Goal: Task Accomplishment & Management: Manage account settings

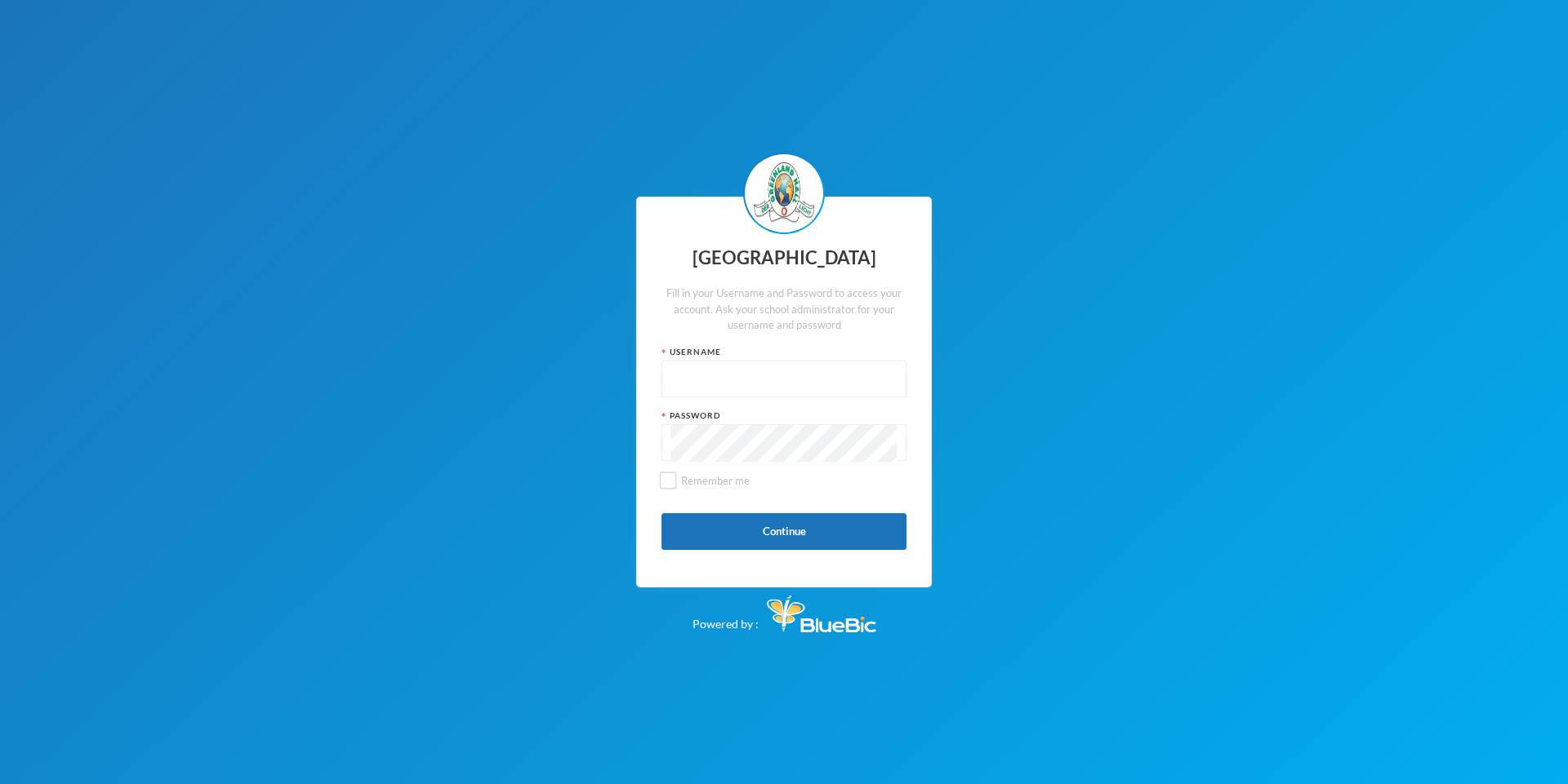
click at [676, 374] on input "text" at bounding box center [784, 380] width 227 height 37
type input "glh25cs32"
drag, startPoint x: 776, startPoint y: 523, endPoint x: 761, endPoint y: 528, distance: 15.8
click at [771, 526] on button "Continue" at bounding box center [784, 532] width 245 height 37
click at [674, 477] on input "Remember me" at bounding box center [668, 481] width 18 height 18
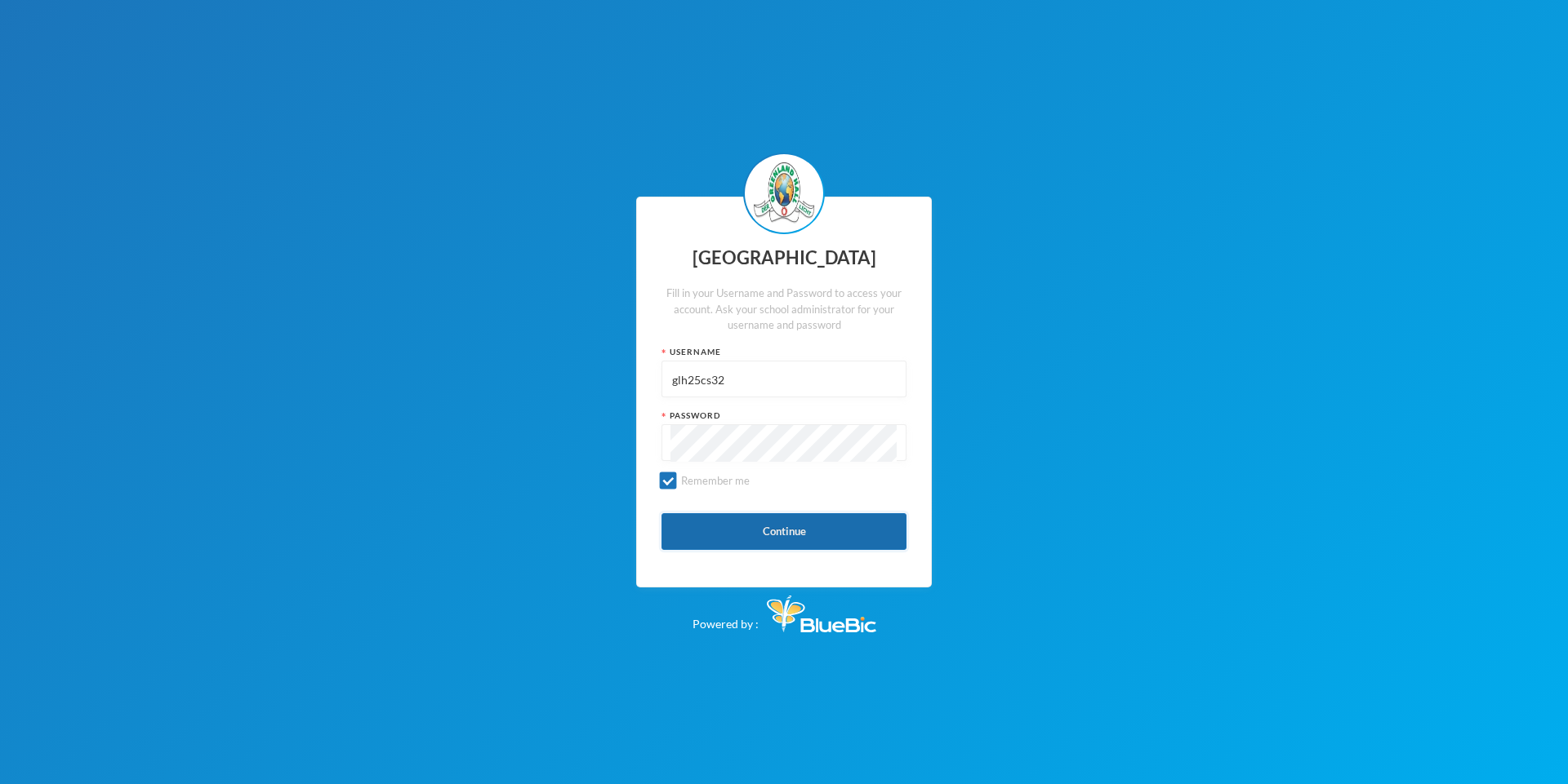
click at [789, 536] on button "Continue" at bounding box center [784, 532] width 245 height 37
click at [668, 475] on input "Remember me" at bounding box center [668, 481] width 18 height 18
checkbox input "false"
click at [727, 532] on button "Continue" at bounding box center [784, 532] width 245 height 37
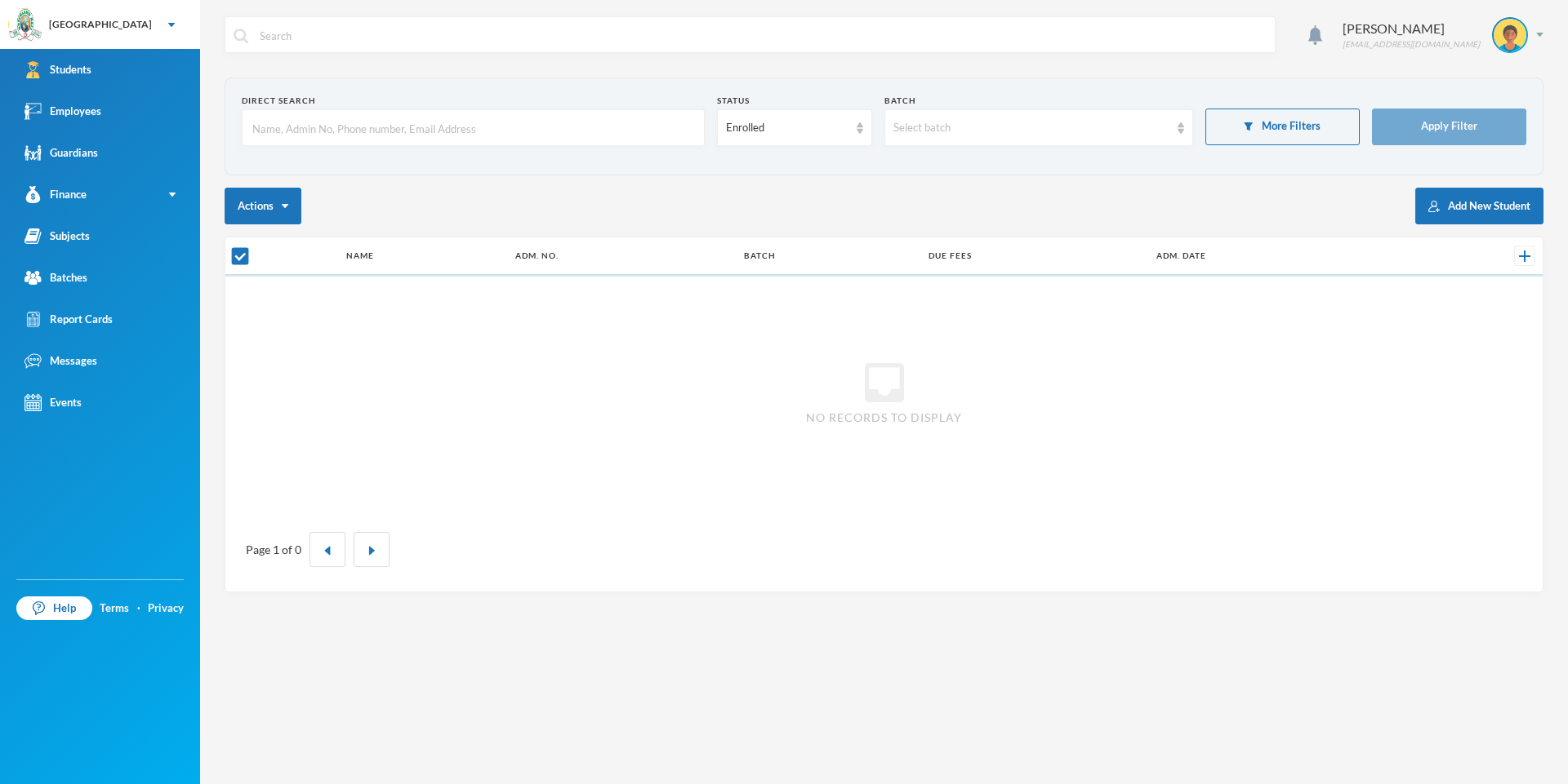
checkbox input "false"
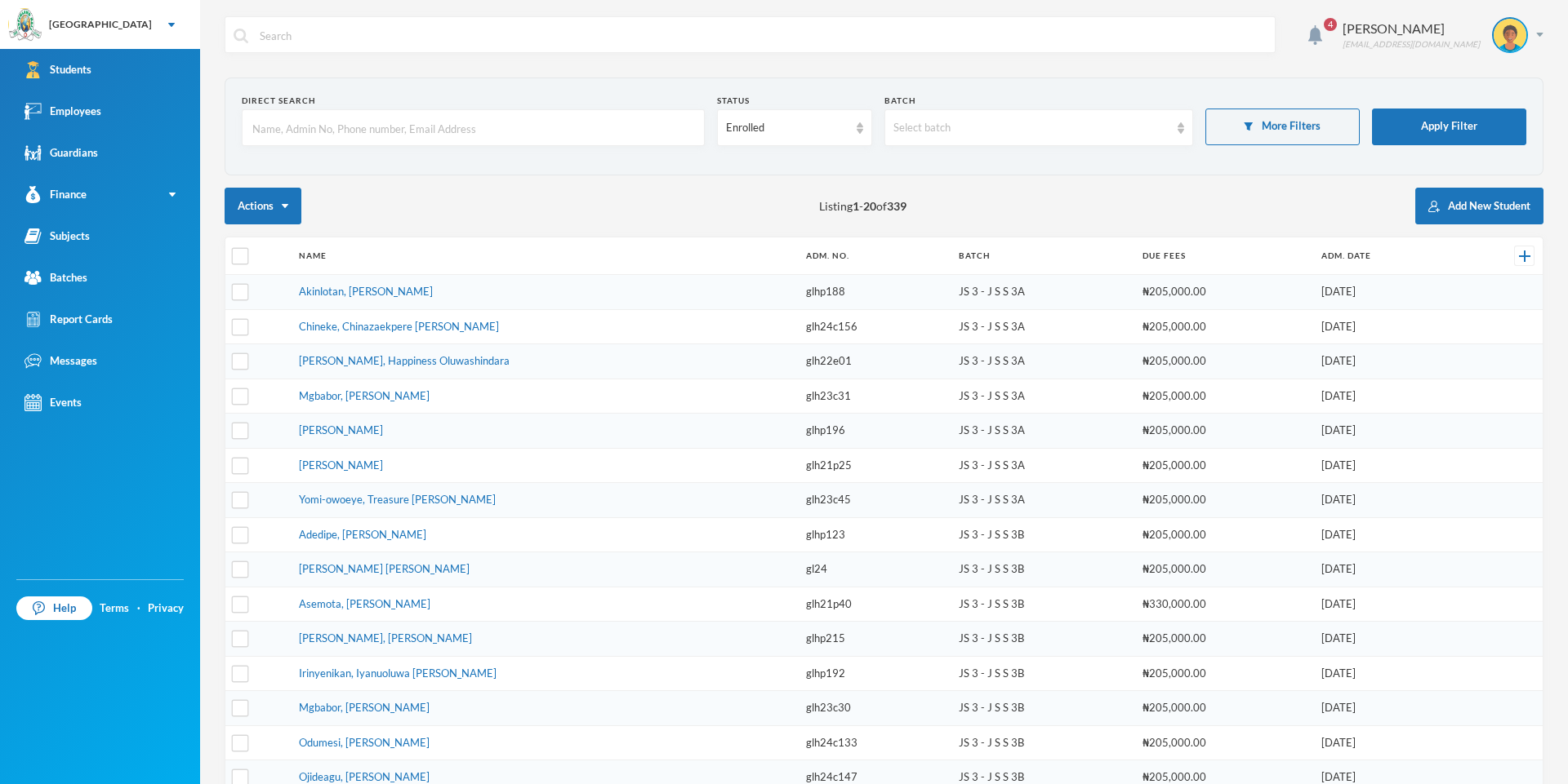
click at [897, 178] on div "Direct Search Status Enrolled Batch Select batch More Filters Apply Filter Acti…" at bounding box center [884, 565] width 1319 height 975
click at [897, 130] on div "Select batch" at bounding box center [1039, 128] width 309 height 37
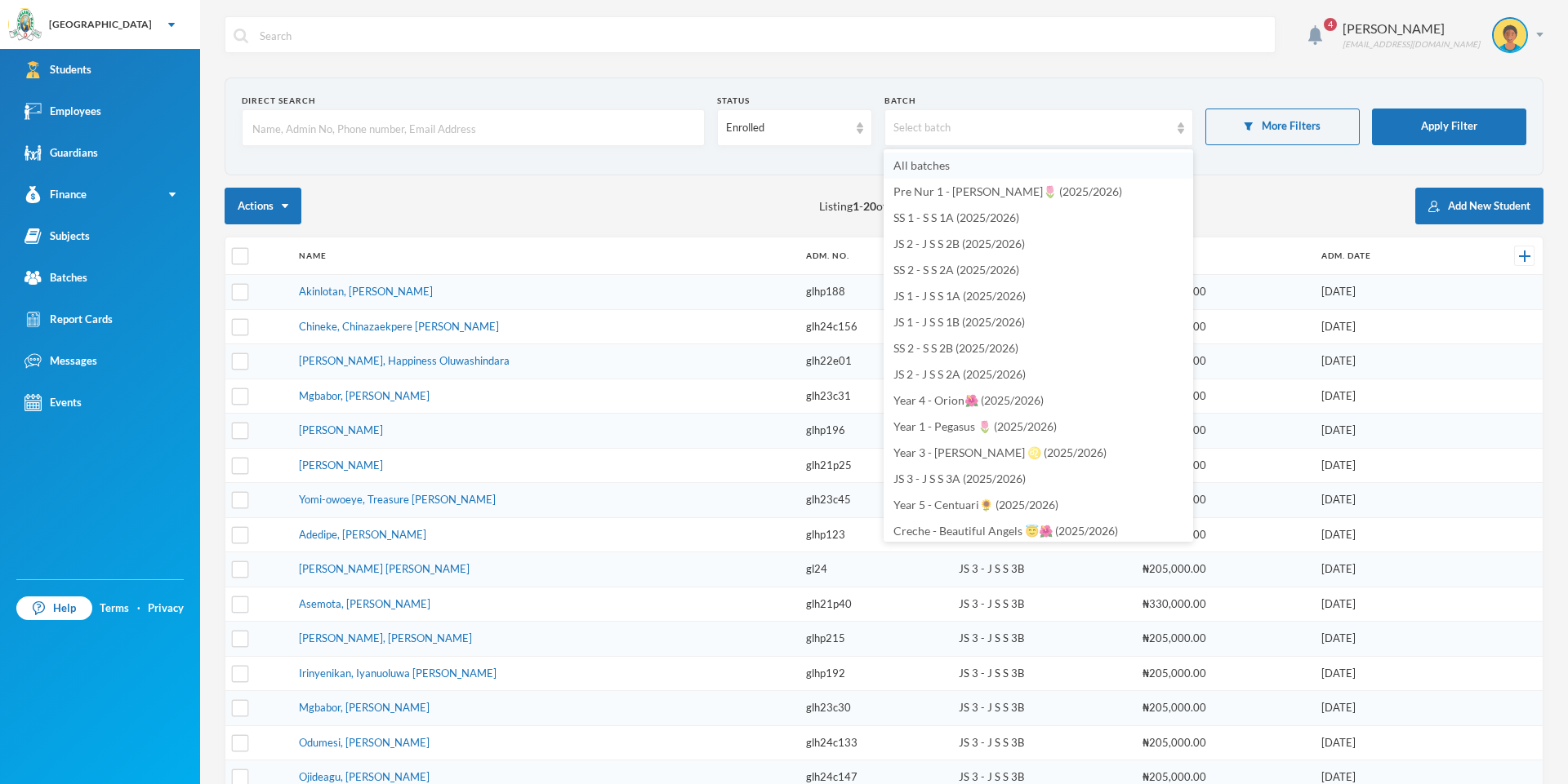
click at [897, 173] on li "All batches" at bounding box center [1039, 165] width 309 height 26
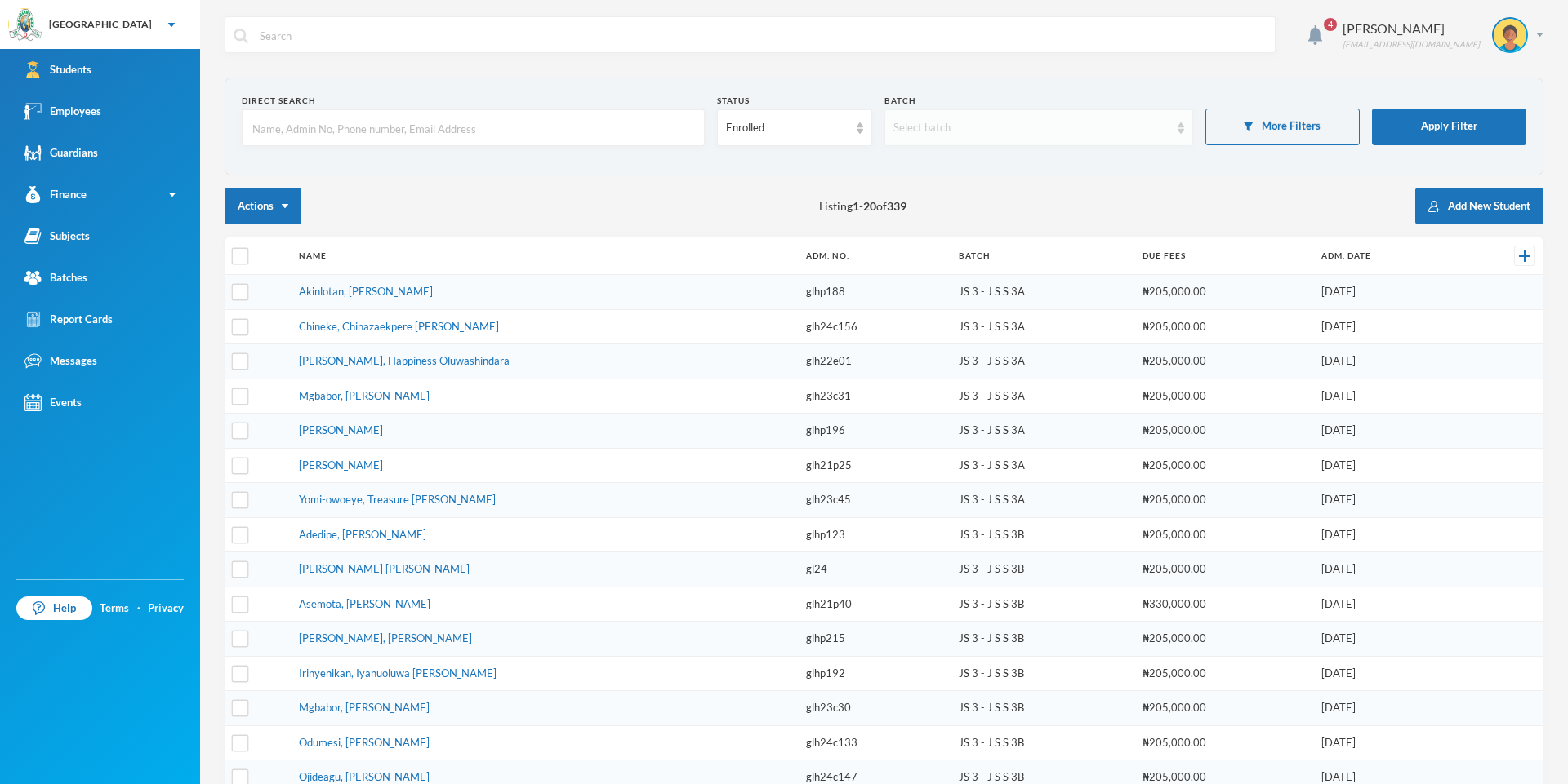
click at [897, 133] on img at bounding box center [1181, 128] width 7 height 12
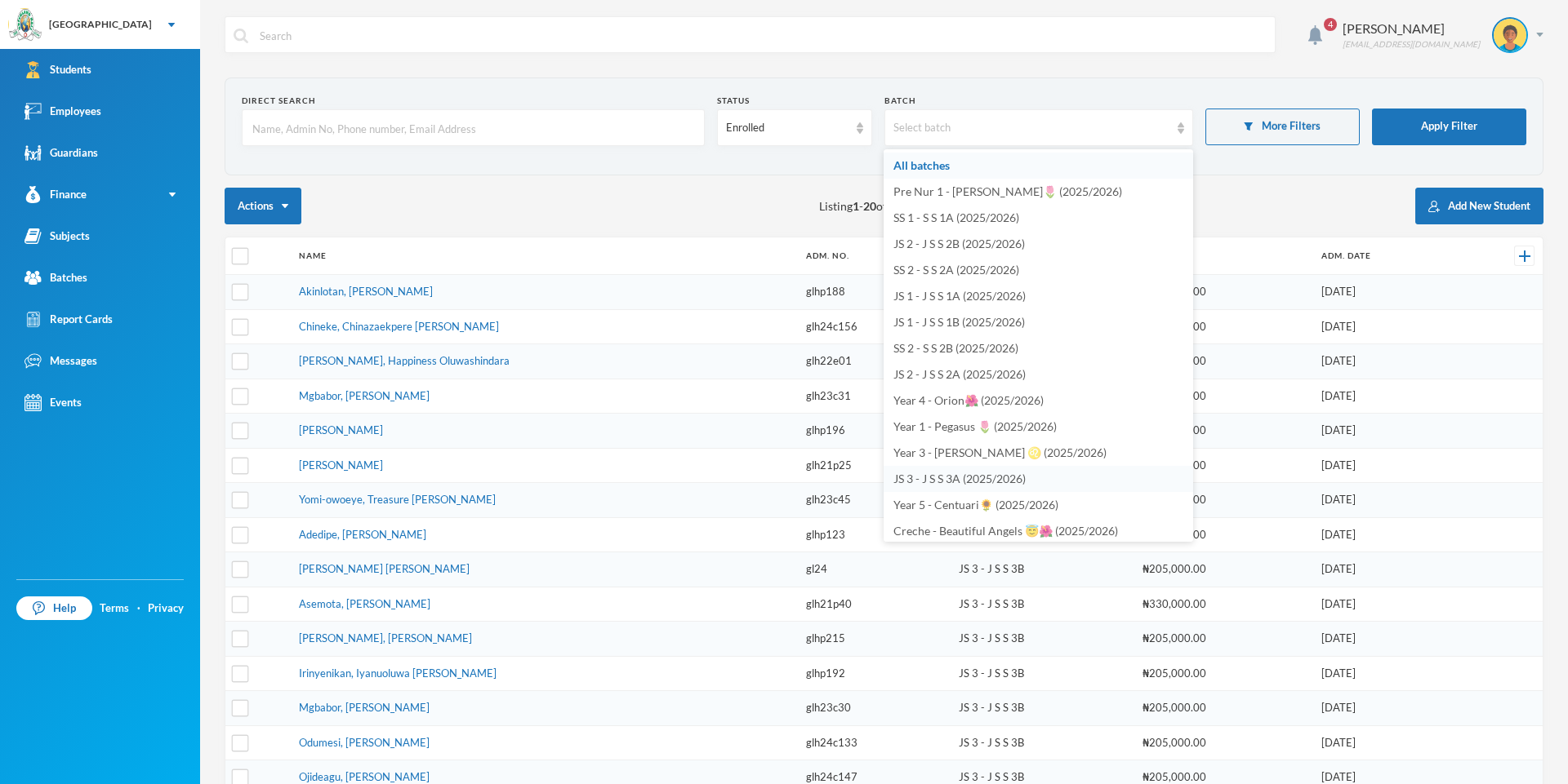
click at [897, 475] on span "JS 3 - J S S 3A (2025/2026)" at bounding box center [959, 478] width 132 height 14
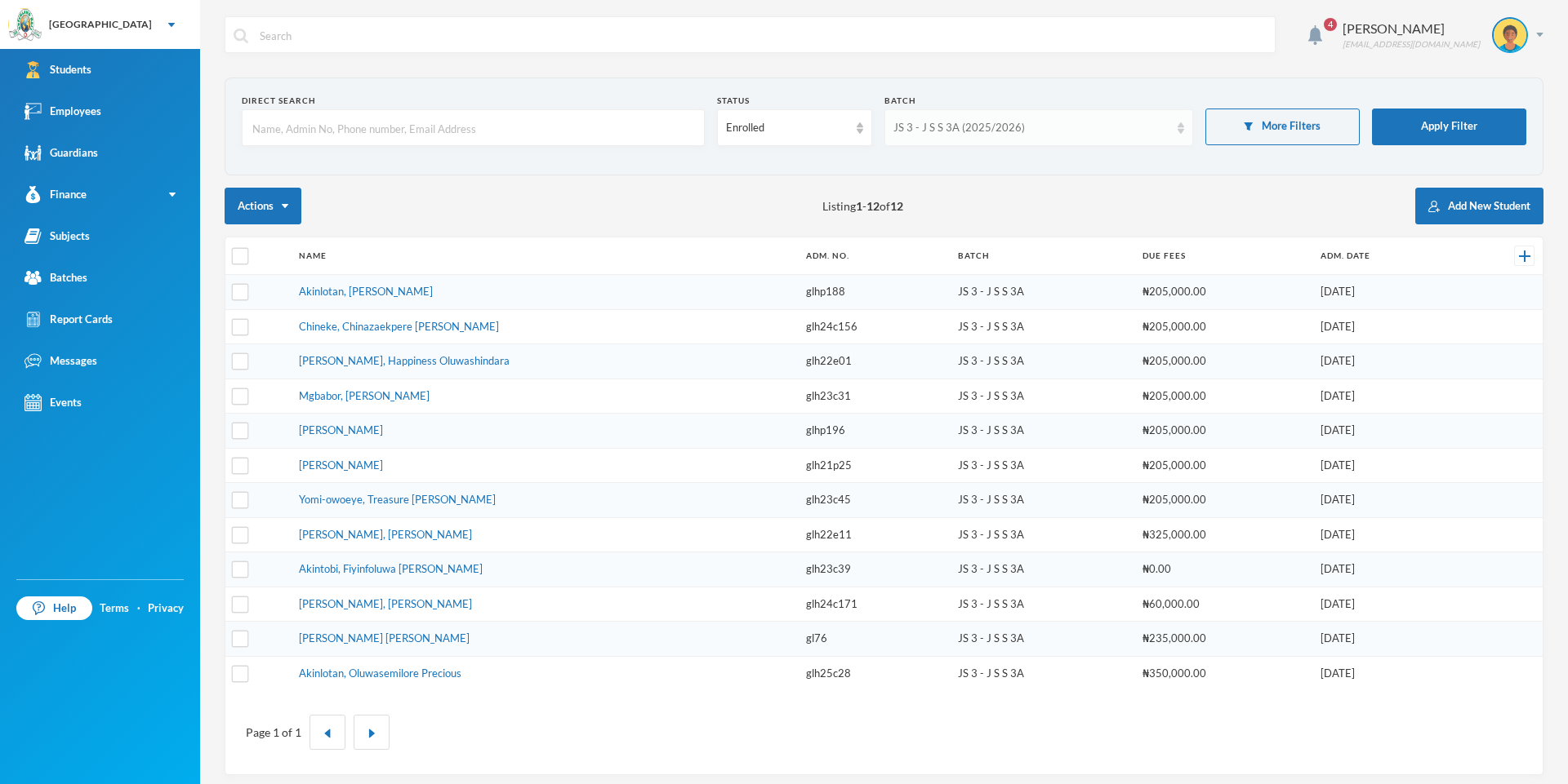
click at [897, 128] on img at bounding box center [1181, 128] width 7 height 12
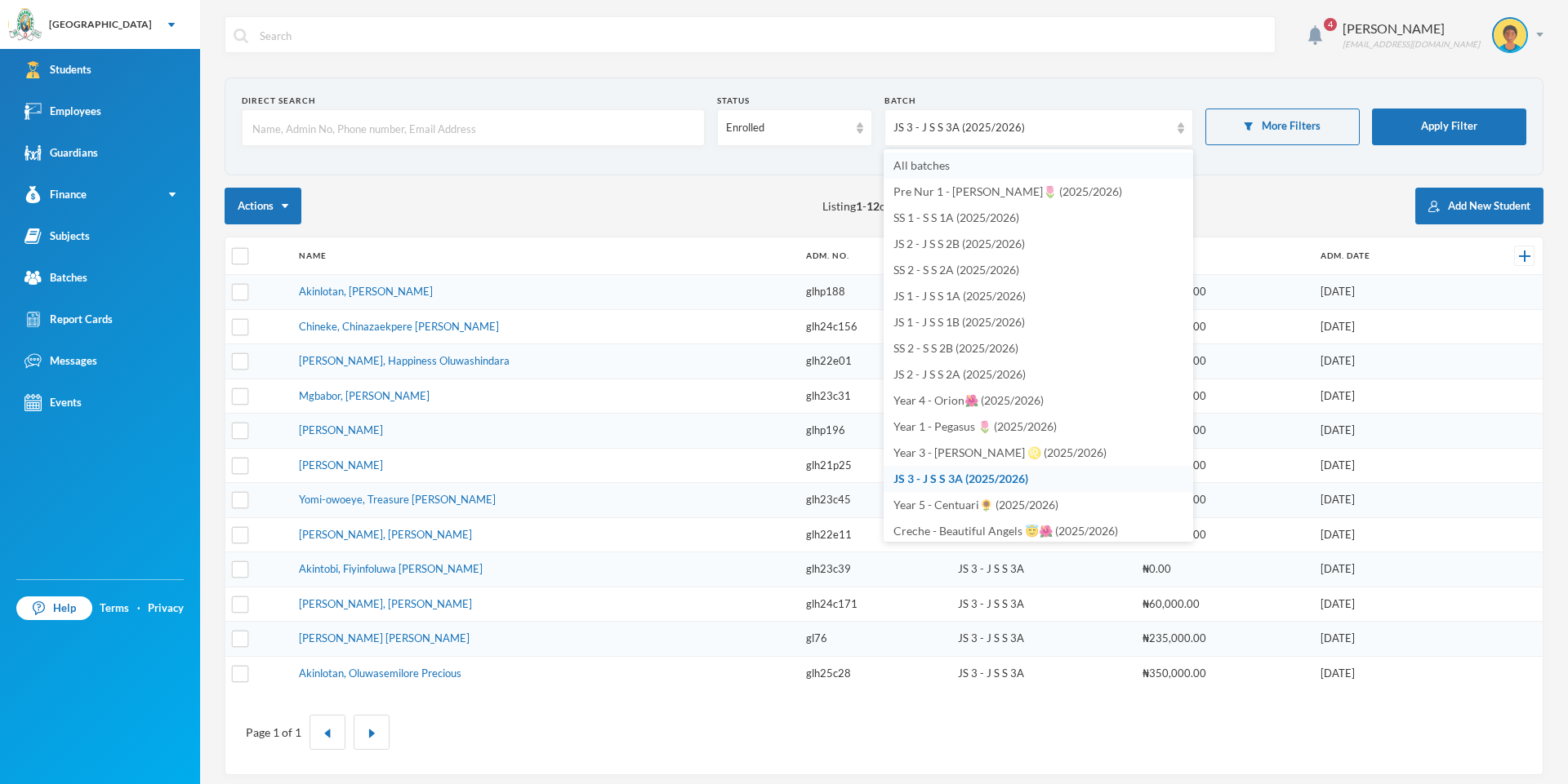
click at [897, 169] on span "All batches" at bounding box center [921, 165] width 56 height 14
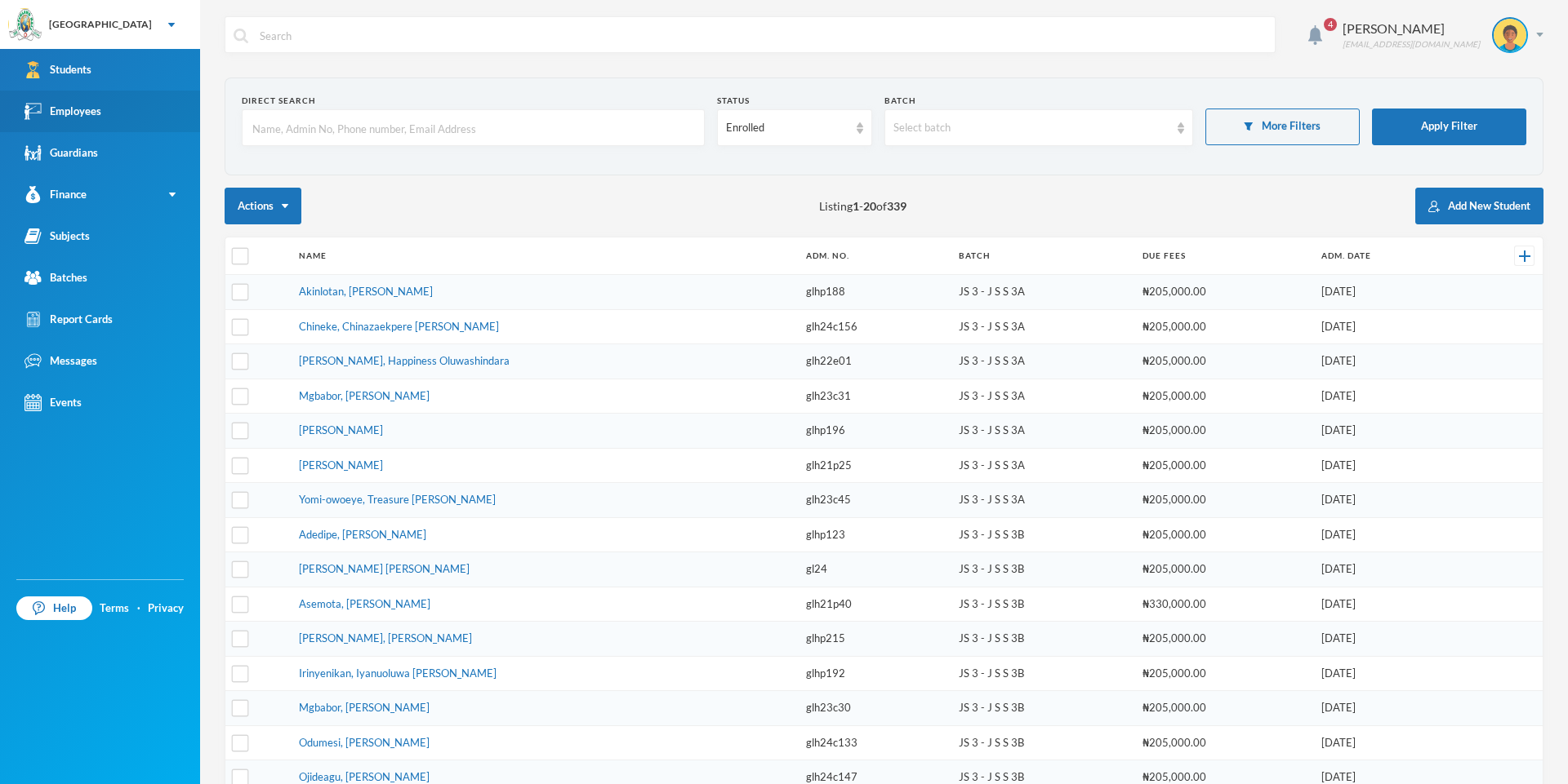
drag, startPoint x: 66, startPoint y: 94, endPoint x: 38, endPoint y: 94, distance: 28.0
click at [64, 93] on link "Employees" at bounding box center [100, 111] width 200 height 42
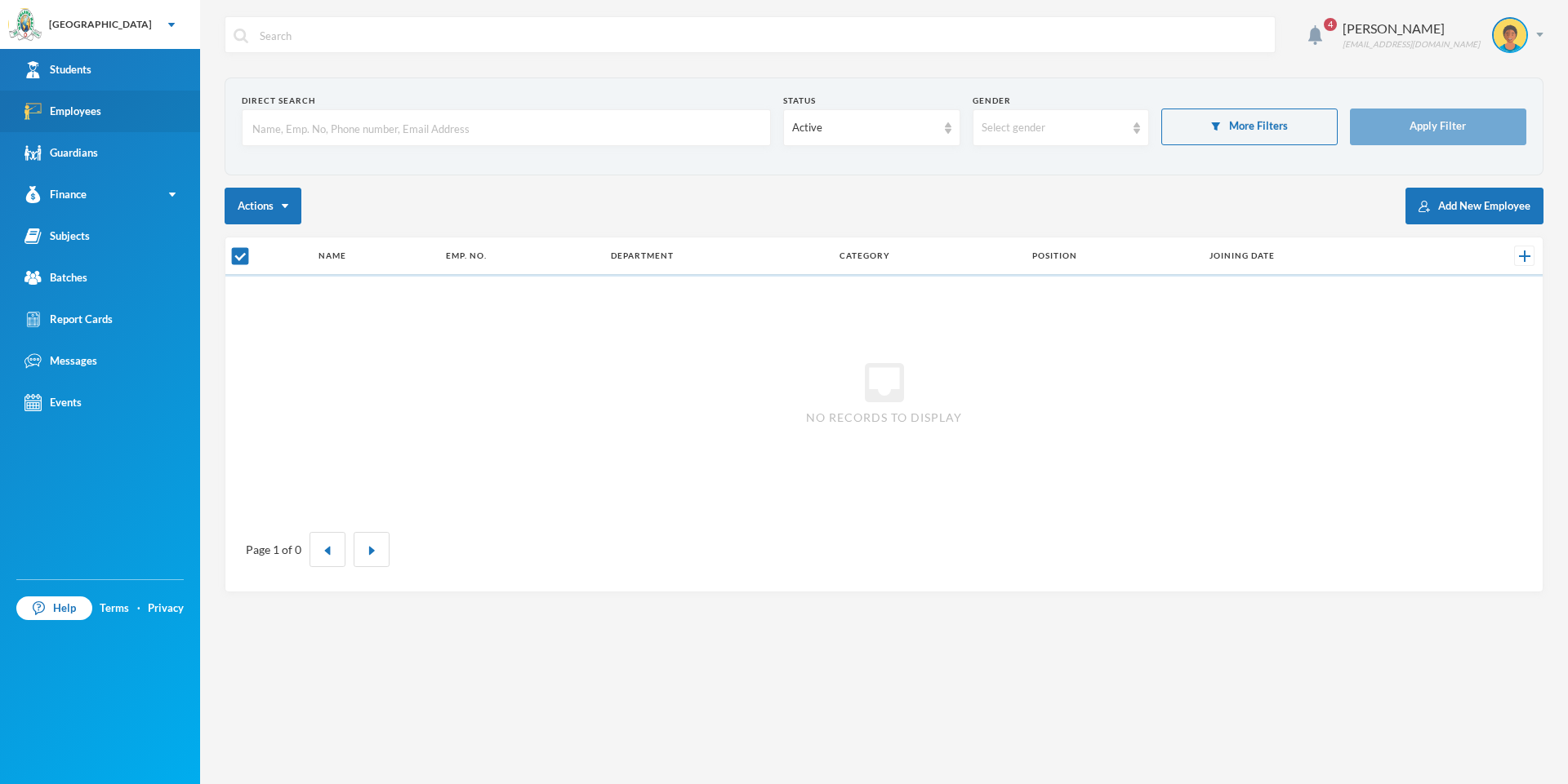
checkbox input "false"
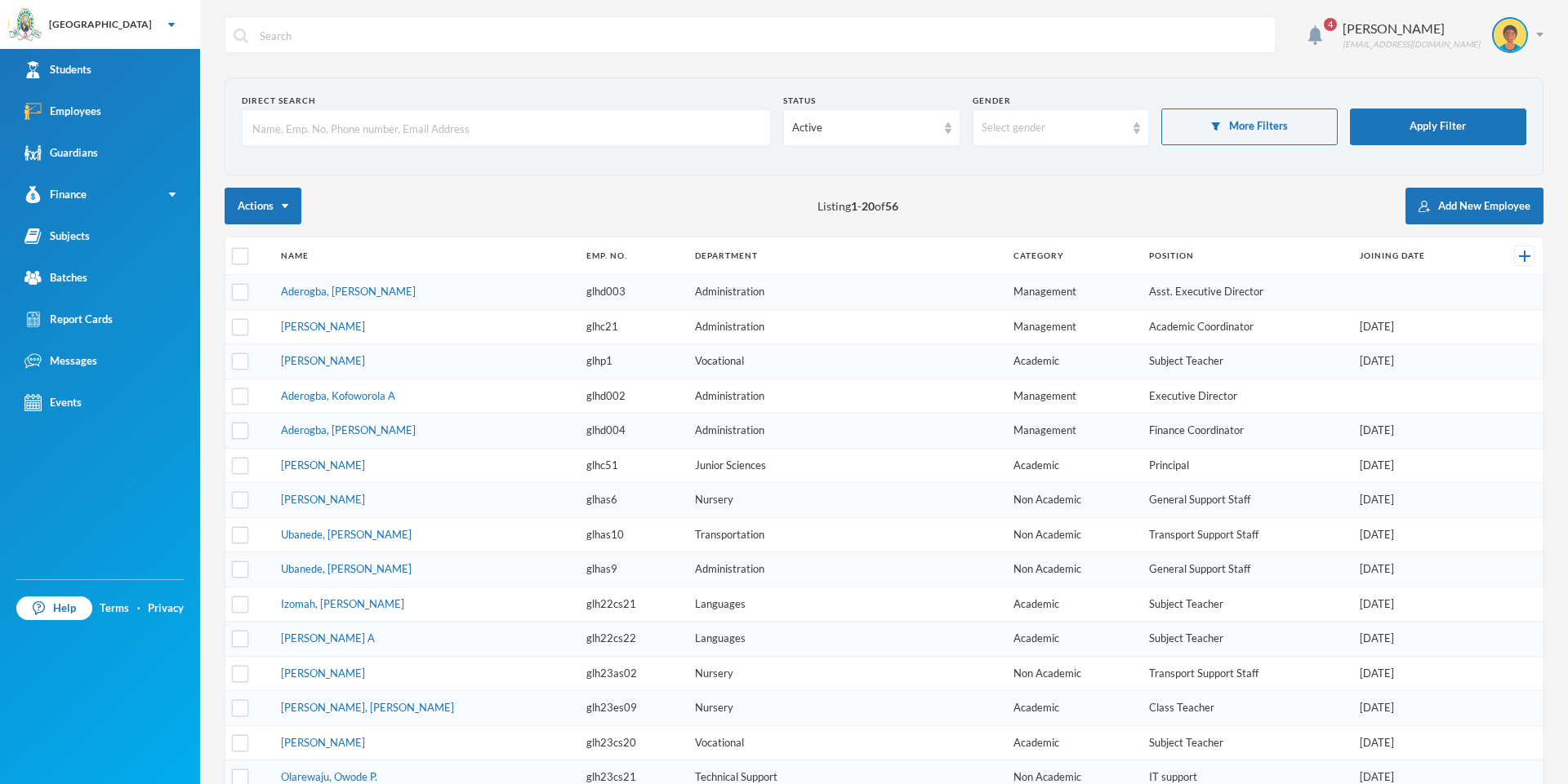
click at [265, 124] on input "text" at bounding box center [506, 129] width 511 height 37
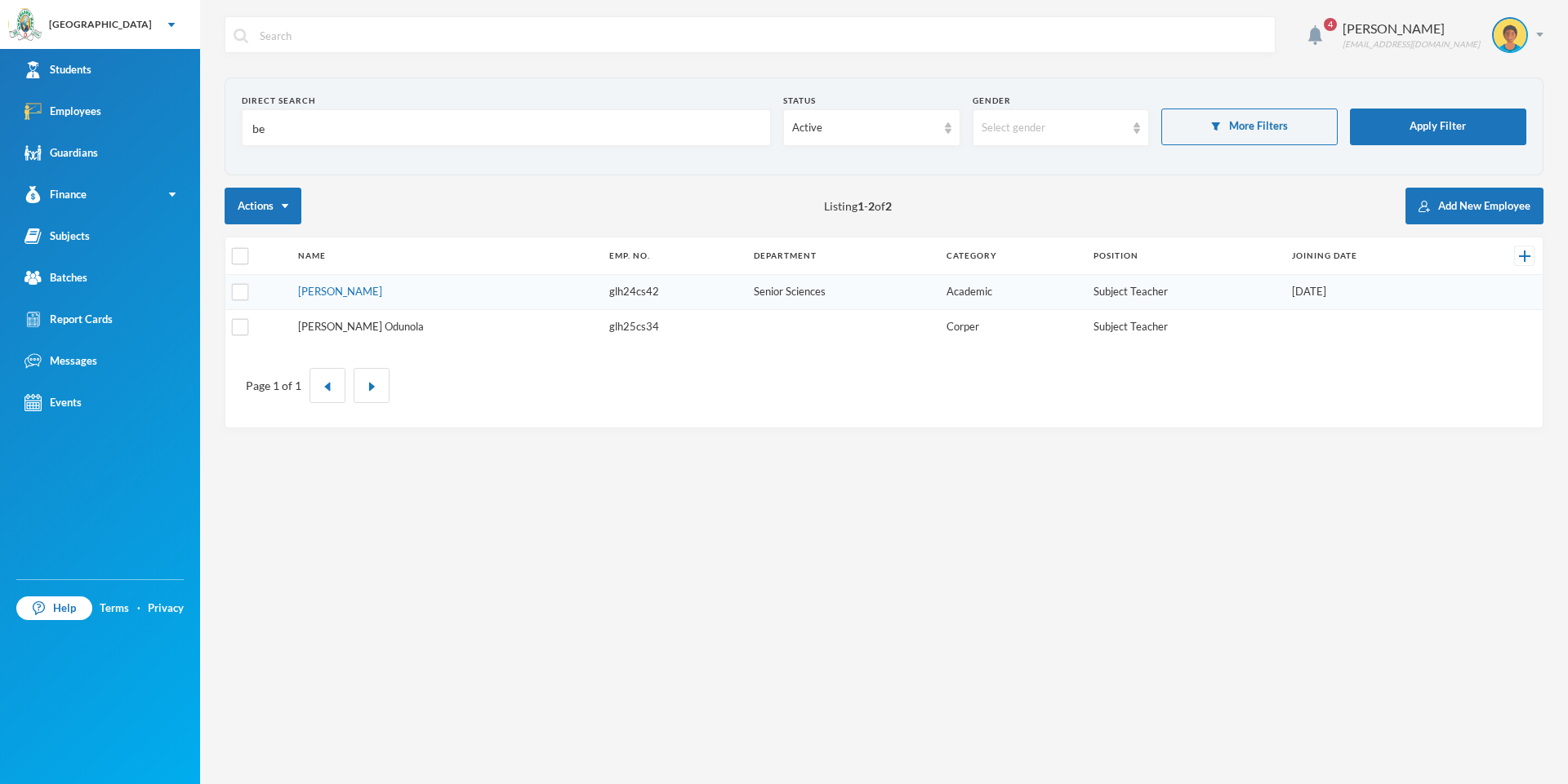
type input "be"
click at [340, 328] on link "[PERSON_NAME] Odunola" at bounding box center [360, 327] width 125 height 13
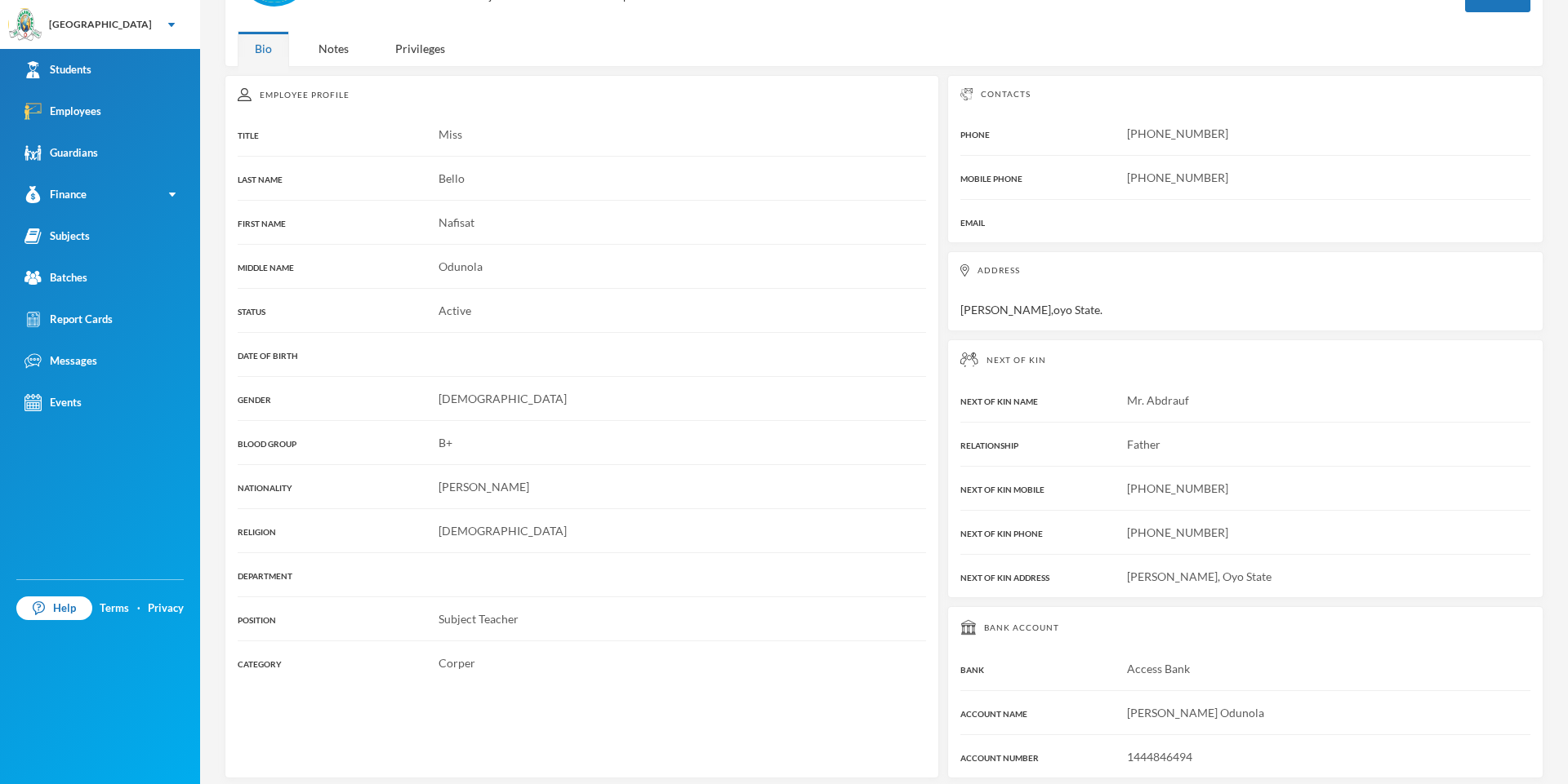
scroll to position [168, 0]
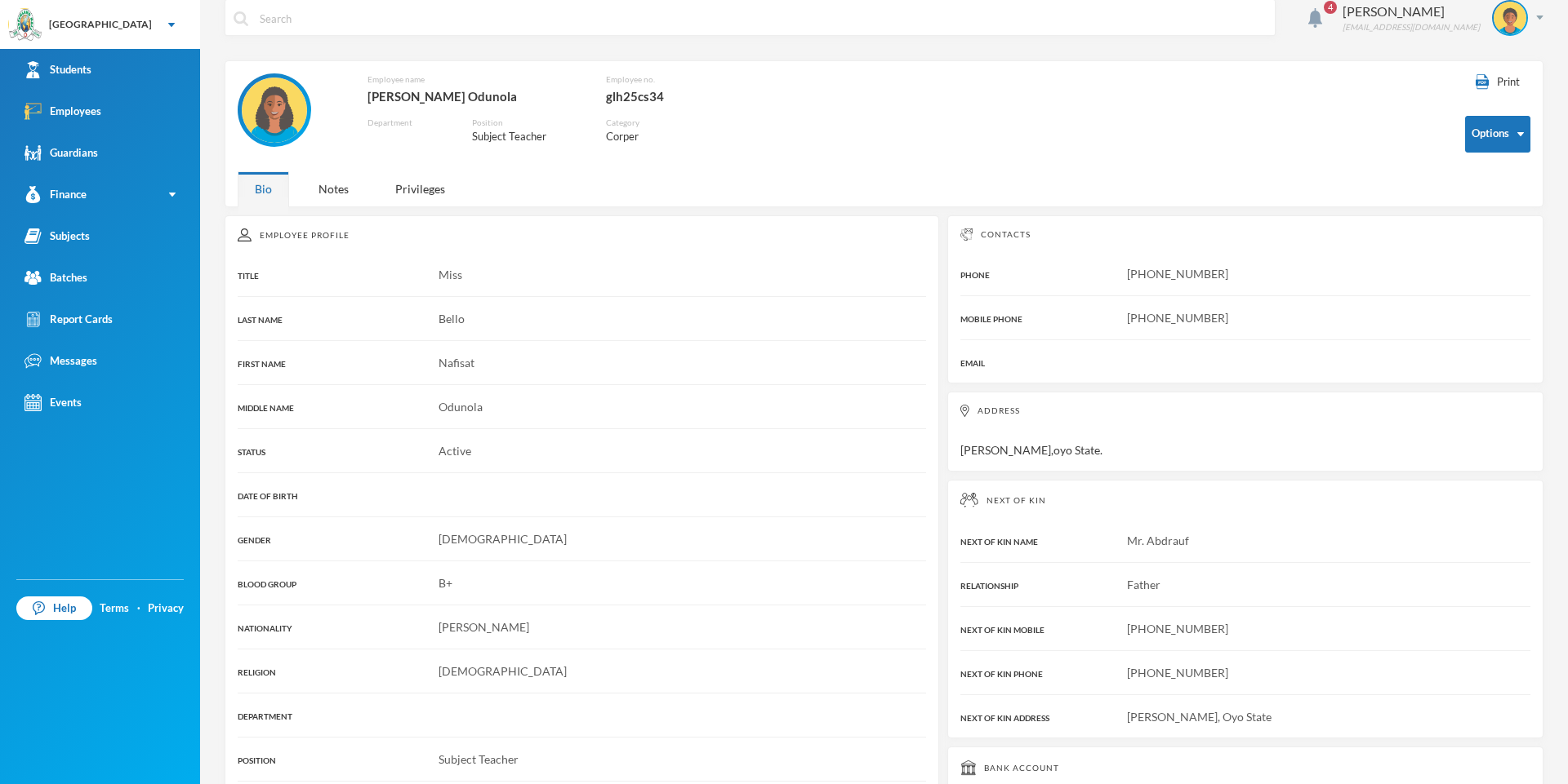
click at [897, 565] on div "Next of Kin NEXT OF KIN NAME Mr. [PERSON_NAME] RELATIONSHIP Father NEXT OF KIN …" at bounding box center [1245, 609] width 596 height 259
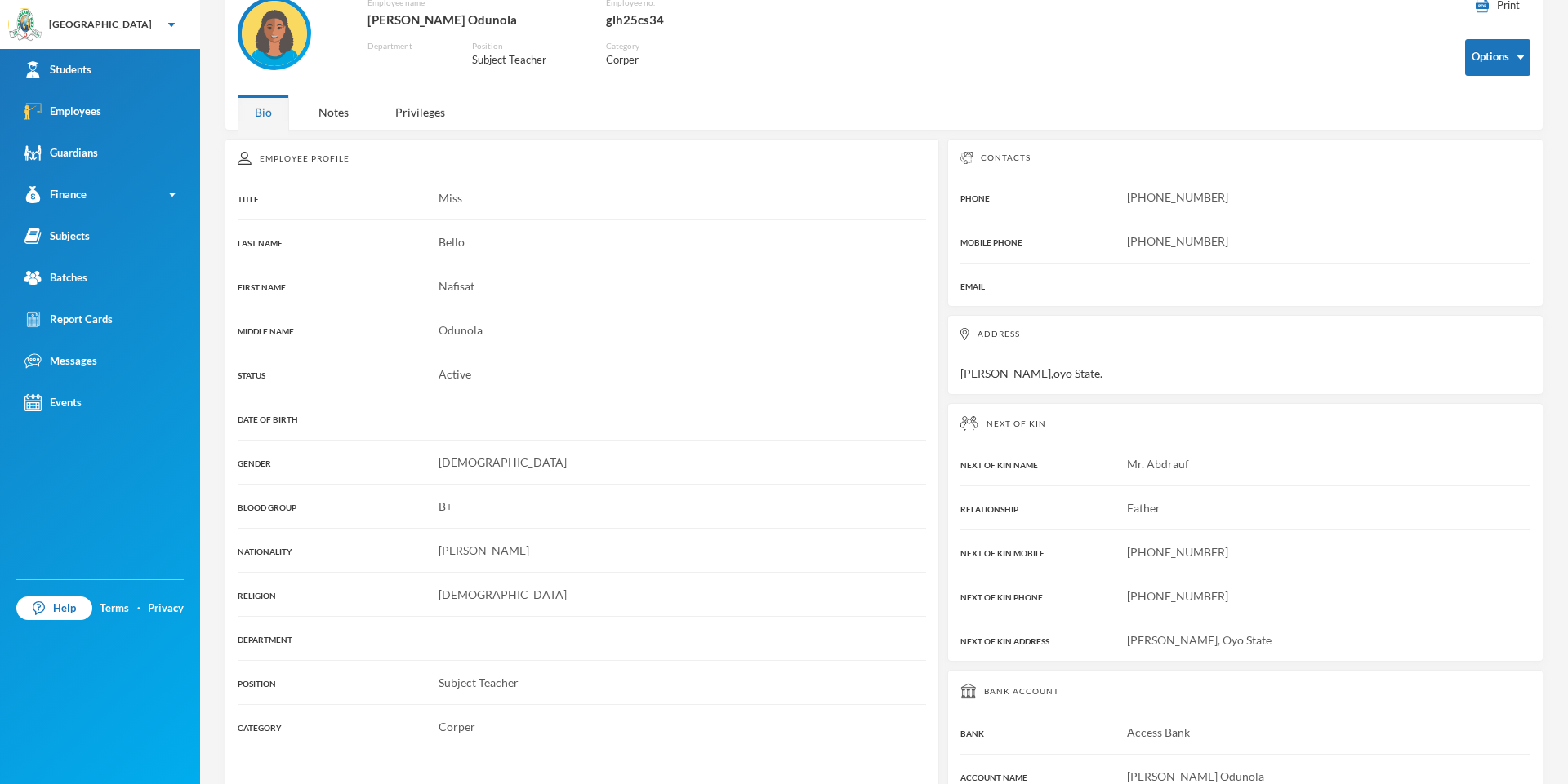
scroll to position [96, 0]
click at [897, 51] on button "Options" at bounding box center [1498, 55] width 65 height 37
click at [897, 99] on button "Edit Employee" at bounding box center [1471, 107] width 89 height 29
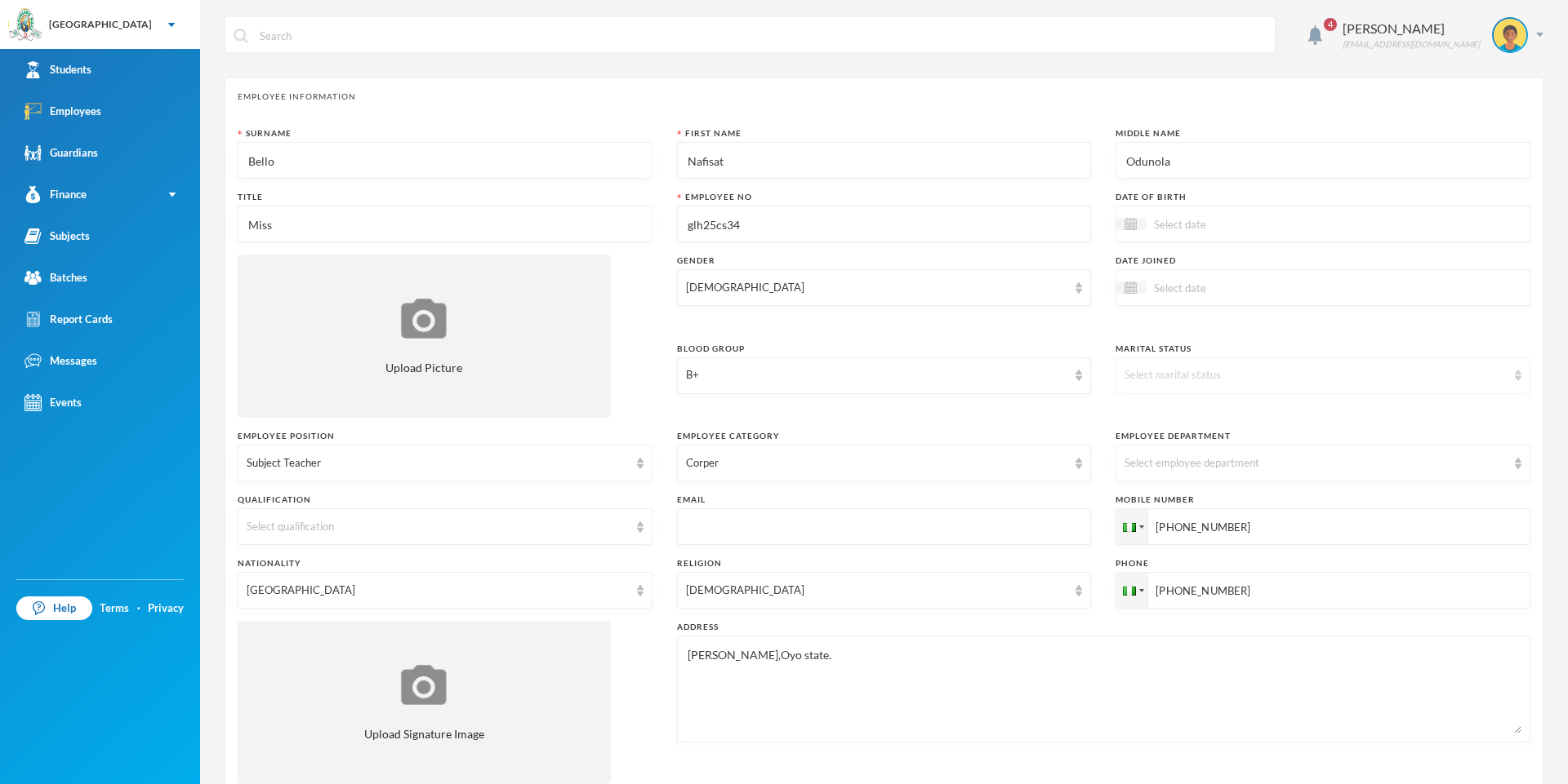
click at [897, 374] on img at bounding box center [1518, 375] width 7 height 12
click at [897, 417] on span "Single" at bounding box center [1141, 412] width 30 height 14
click at [897, 282] on img at bounding box center [1131, 288] width 13 height 13
click at [897, 412] on div "12" at bounding box center [1268, 411] width 24 height 26
type input "[DATE]"
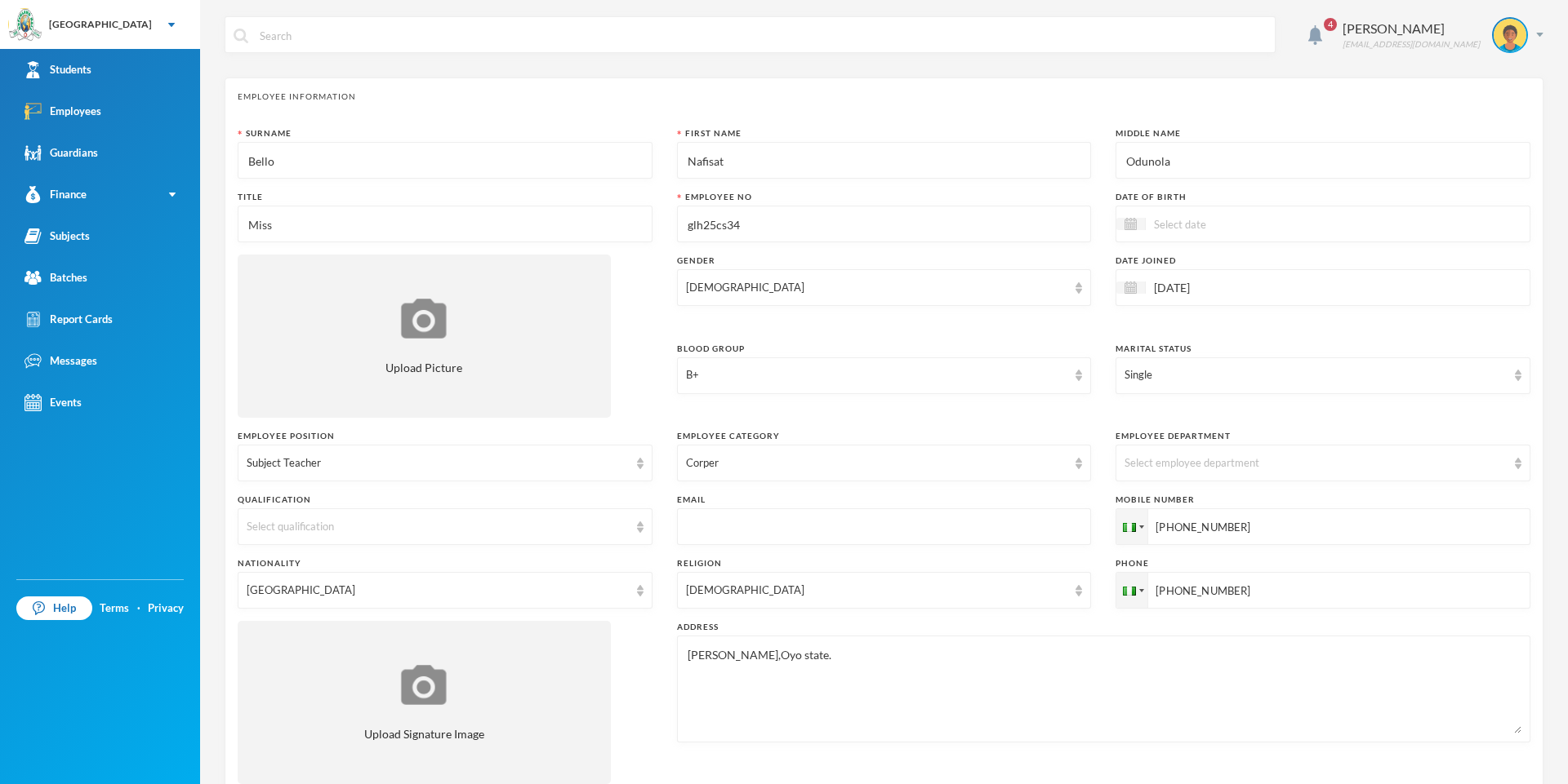
click at [897, 663] on textarea "[PERSON_NAME],Oyo state." at bounding box center [1103, 689] width 835 height 89
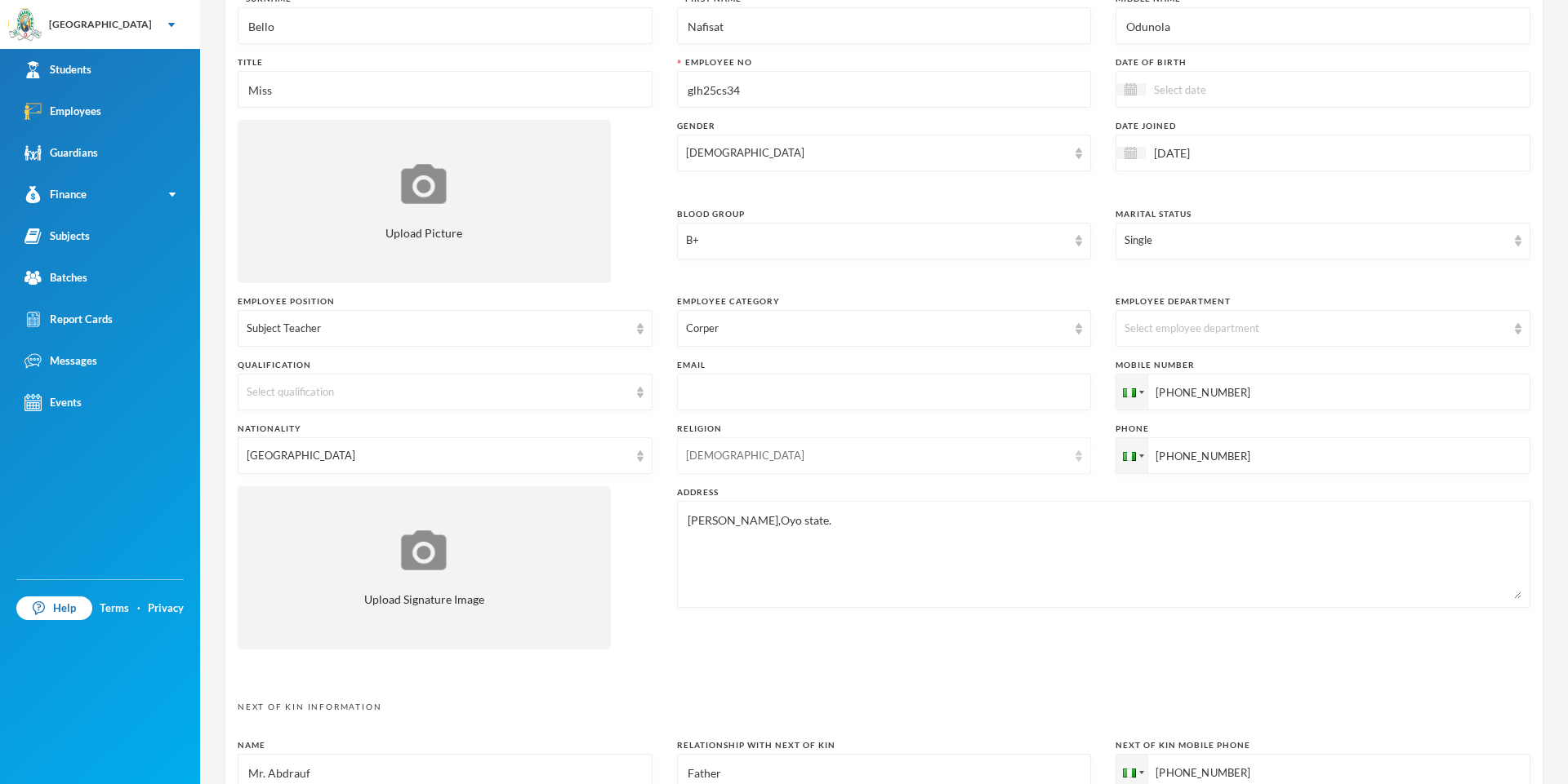
click at [897, 474] on div "Surname [PERSON_NAME] First Name Nafisat Middle Name Odunola Title Miss Employe…" at bounding box center [884, 327] width 1293 height 669
click at [897, 466] on div "[DEMOGRAPHIC_DATA]" at bounding box center [885, 456] width 415 height 37
click at [897, 449] on div "[DEMOGRAPHIC_DATA]" at bounding box center [876, 456] width 382 height 17
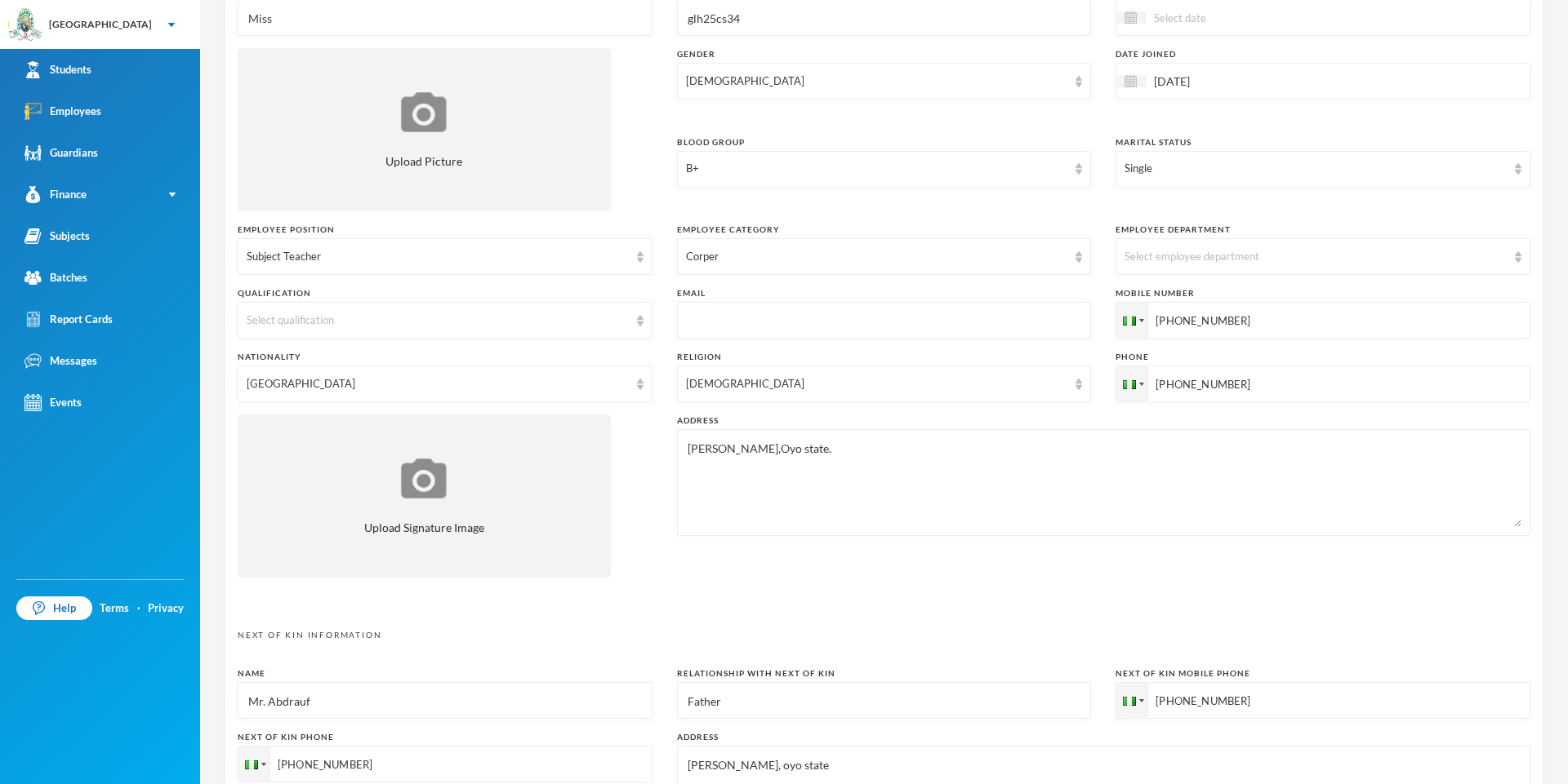
click at [897, 599] on div "Employee Information Surname [PERSON_NAME] First Name Nafisat Middle Name Oduno…" at bounding box center [884, 465] width 1319 height 1188
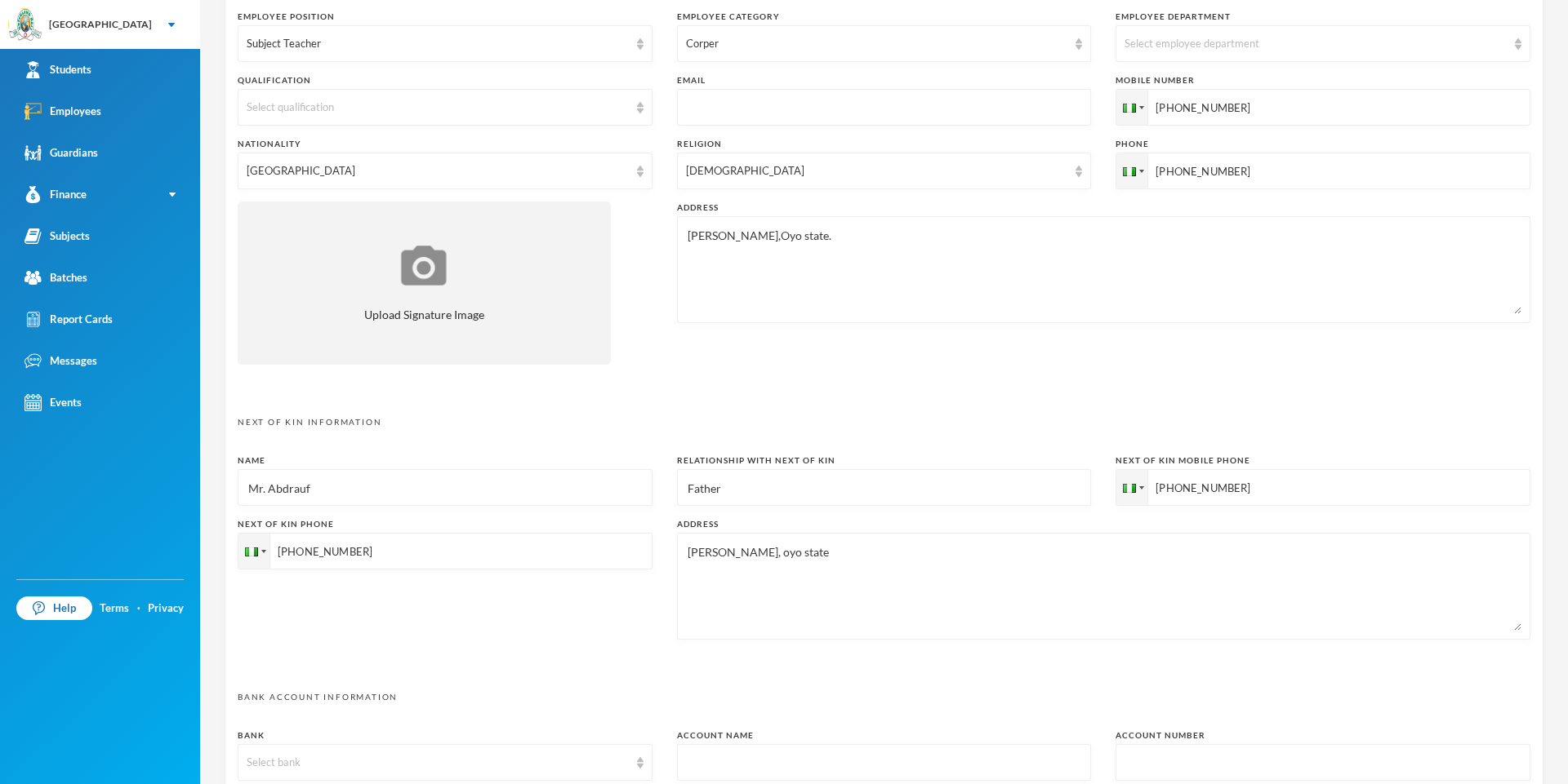
click at [897, 516] on div "Name Mr. Abdrauf Relationship with next of kin Father Next of Kin Mobile Phone …" at bounding box center [884, 553] width 1293 height 197
click at [897, 492] on input "Father" at bounding box center [884, 488] width 397 height 37
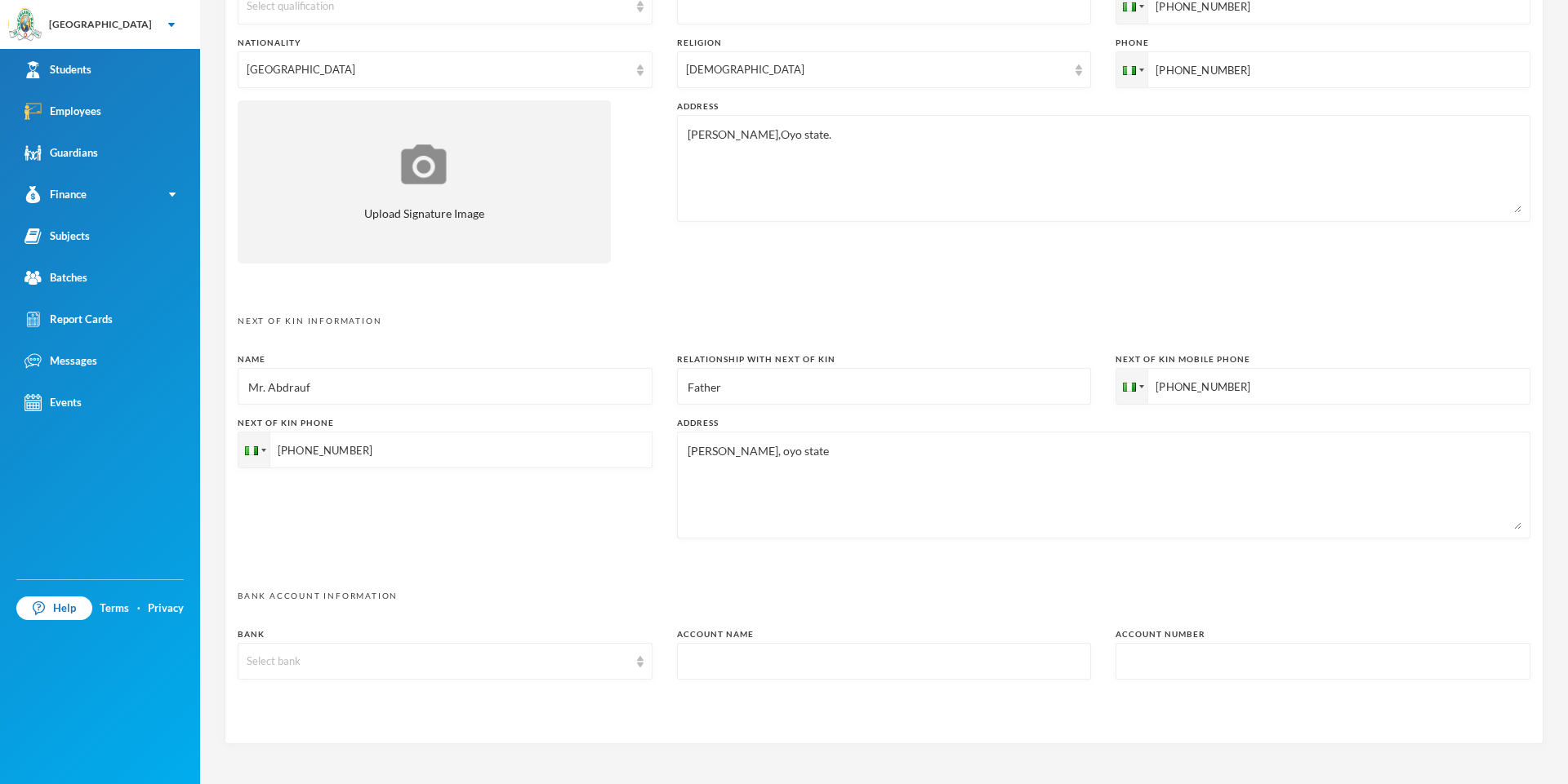
click at [897, 399] on input "Father" at bounding box center [884, 387] width 397 height 37
click at [897, 405] on input "Father" at bounding box center [884, 387] width 397 height 37
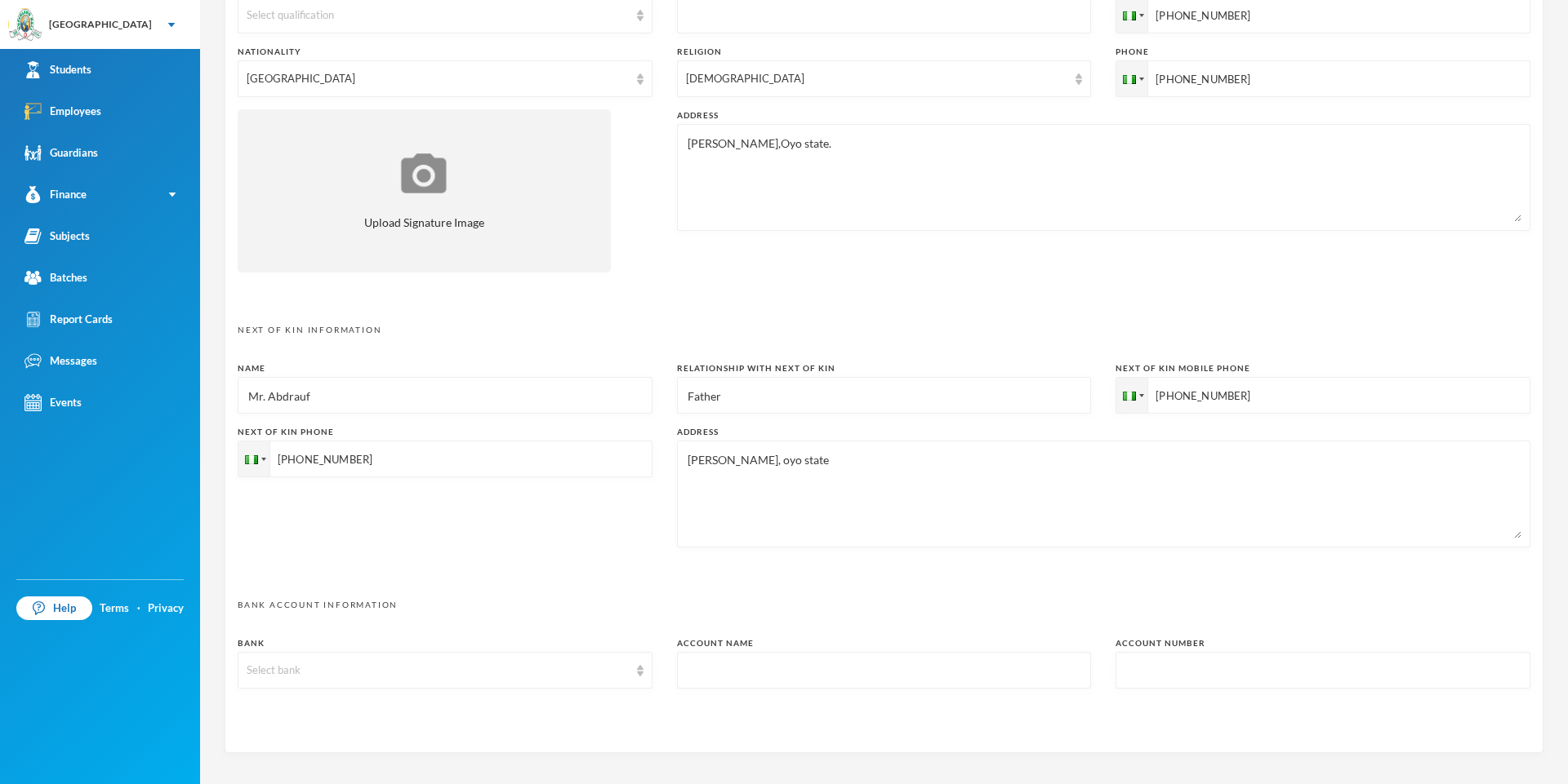
click at [897, 452] on textarea "[PERSON_NAME], oyo state" at bounding box center [1103, 494] width 835 height 89
click at [897, 466] on textarea "[PERSON_NAME], oyo state" at bounding box center [1103, 494] width 835 height 89
click at [897, 567] on div "Employee Information Surname [PERSON_NAME] First Name Nafisat Middle Name Oduno…" at bounding box center [884, 160] width 1319 height 1188
click at [897, 583] on div "Employee Information Surname [PERSON_NAME] First Name Nafisat Middle Name Oduno…" at bounding box center [884, 160] width 1319 height 1188
click at [705, 185] on textarea "[PERSON_NAME],Oyo state." at bounding box center [1103, 177] width 835 height 89
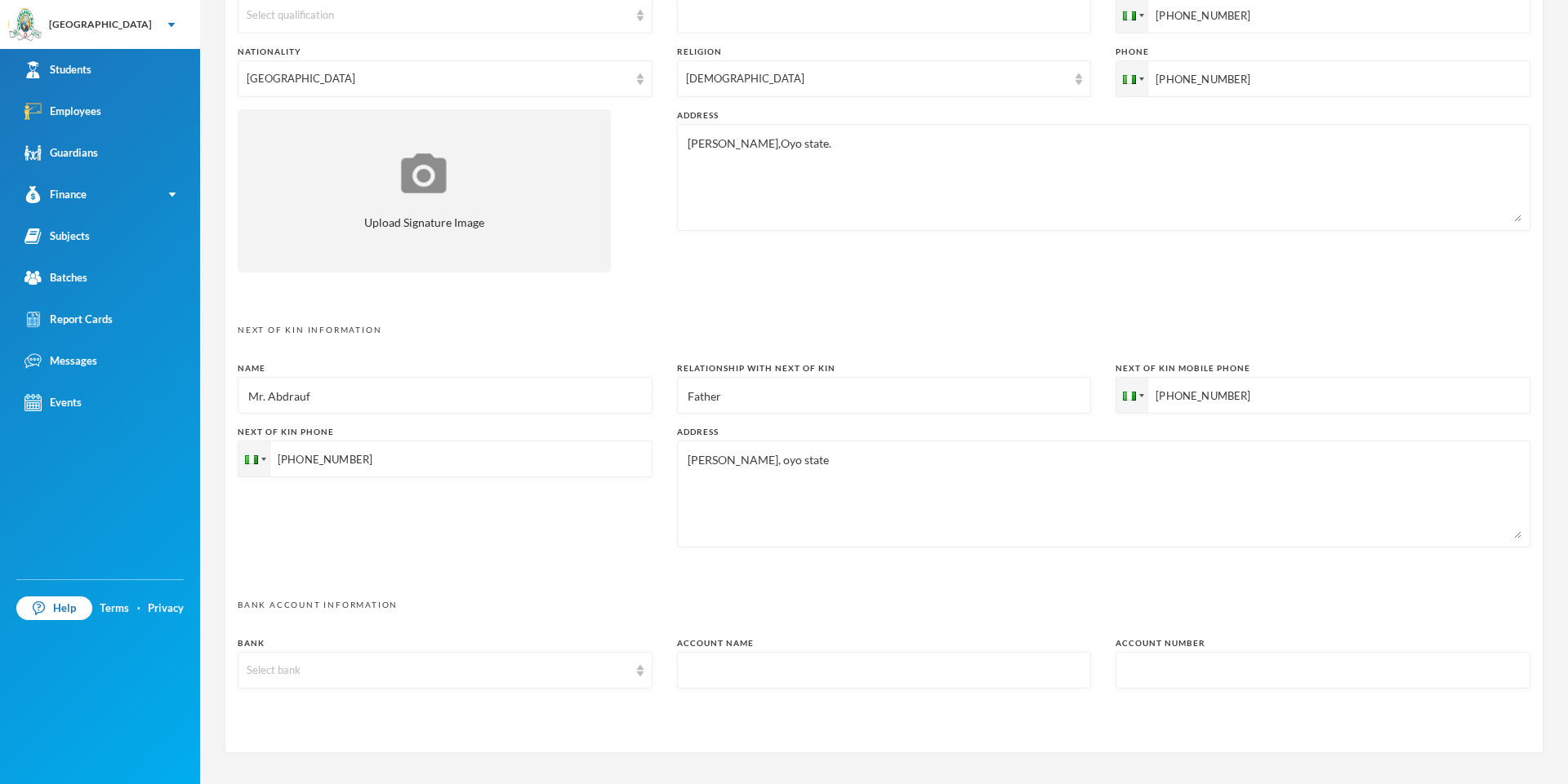
click at [698, 190] on textarea "[PERSON_NAME],Oyo state." at bounding box center [1103, 177] width 835 height 89
click at [691, 183] on textarea "[PERSON_NAME],Oyo state." at bounding box center [1103, 177] width 835 height 89
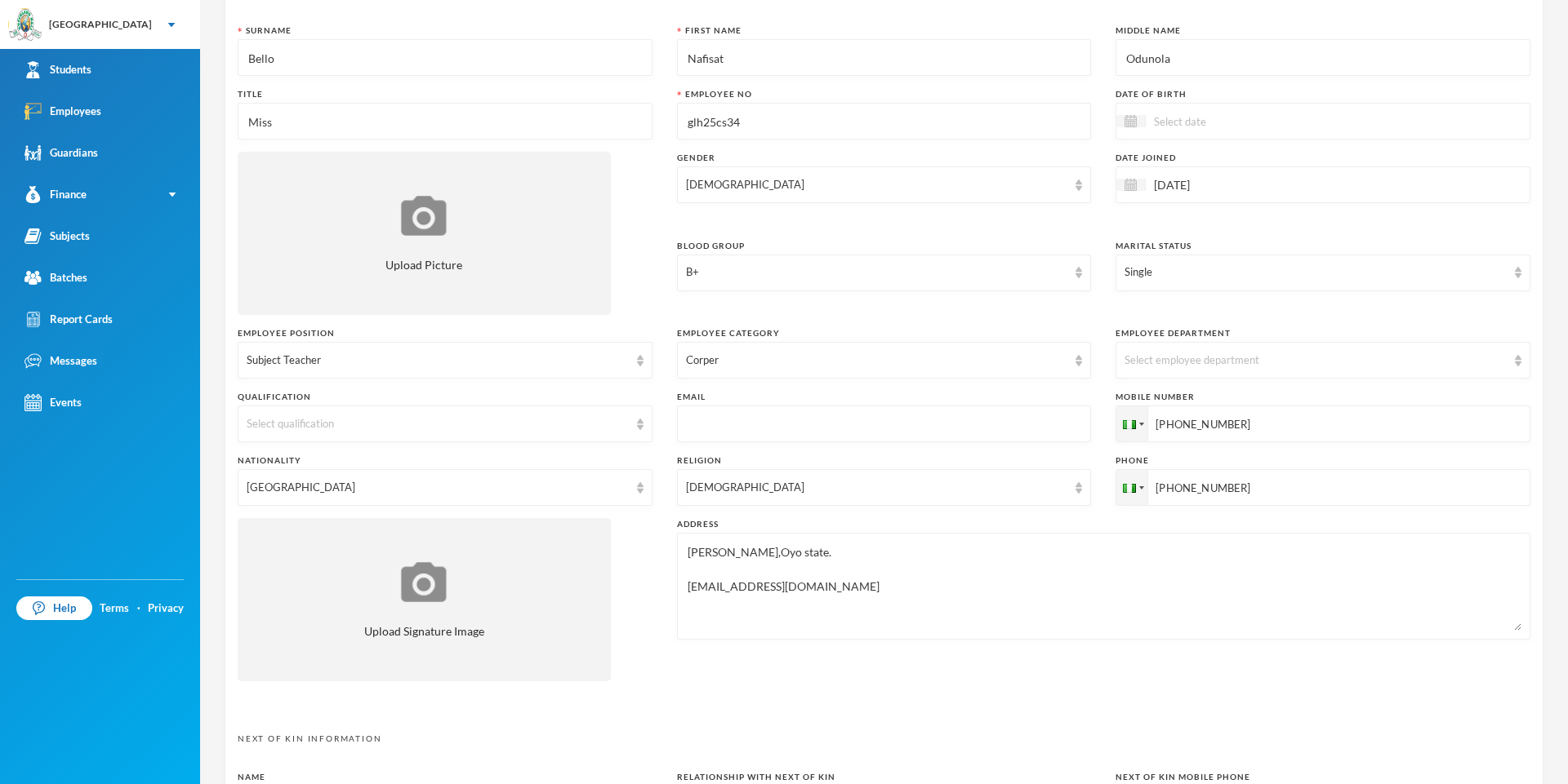
scroll to position [102, 0]
type textarea "[PERSON_NAME],Oyo state. [EMAIL_ADDRESS][DOMAIN_NAME]"
click at [897, 370] on div "Select employee department" at bounding box center [1323, 361] width 415 height 37
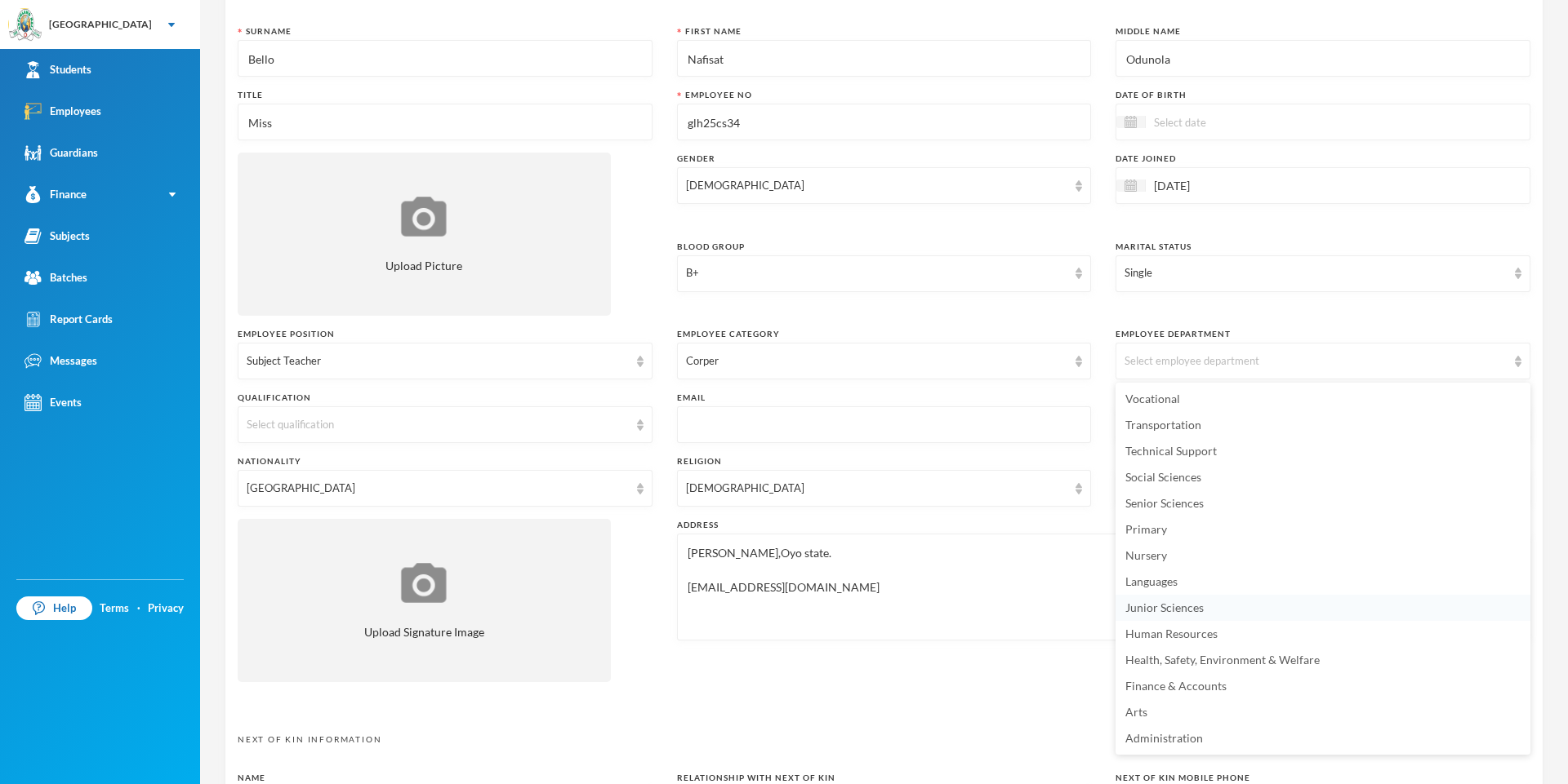
click at [897, 608] on li "Junior Sciences" at bounding box center [1323, 608] width 415 height 26
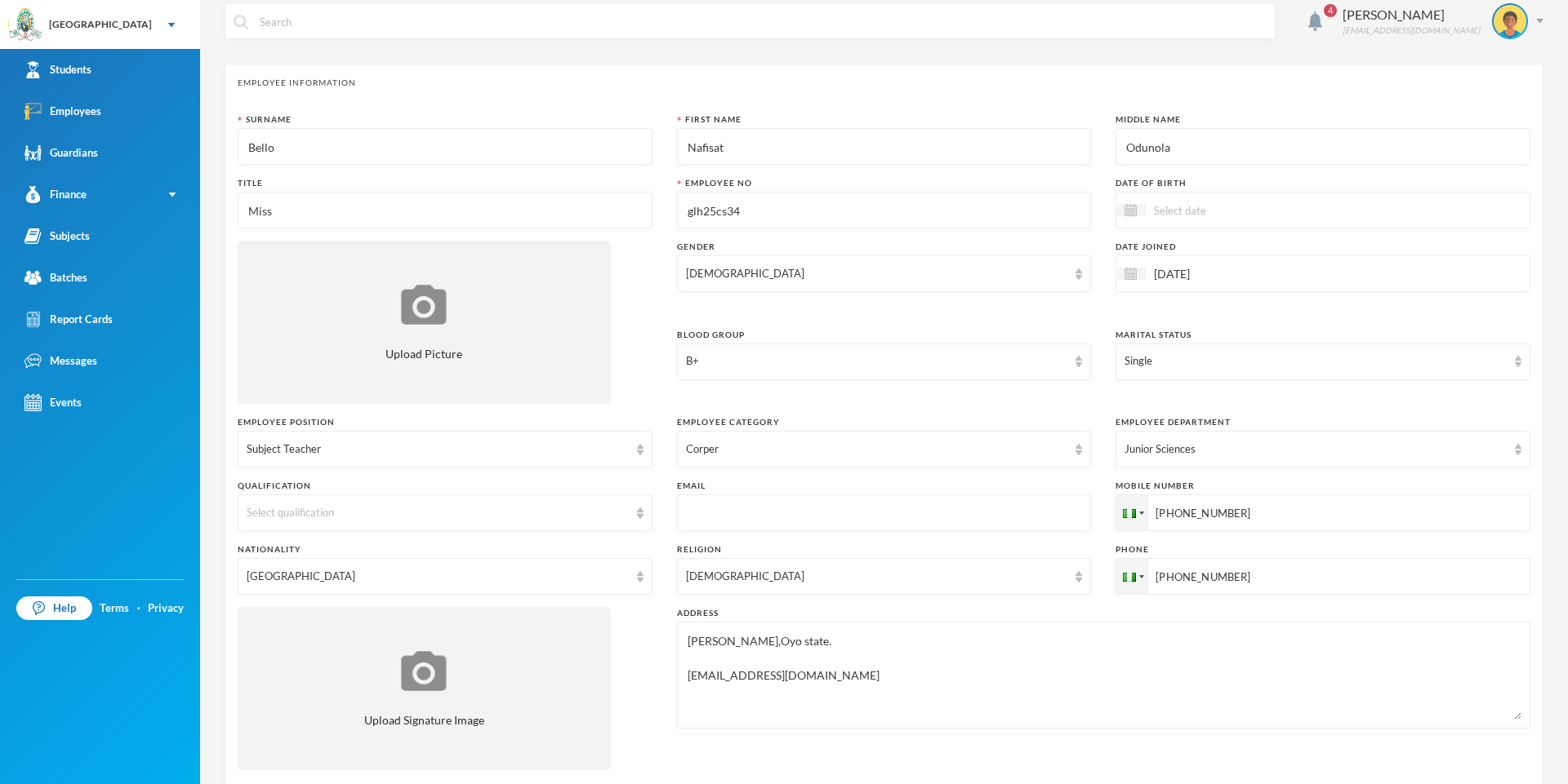
scroll to position [0, 0]
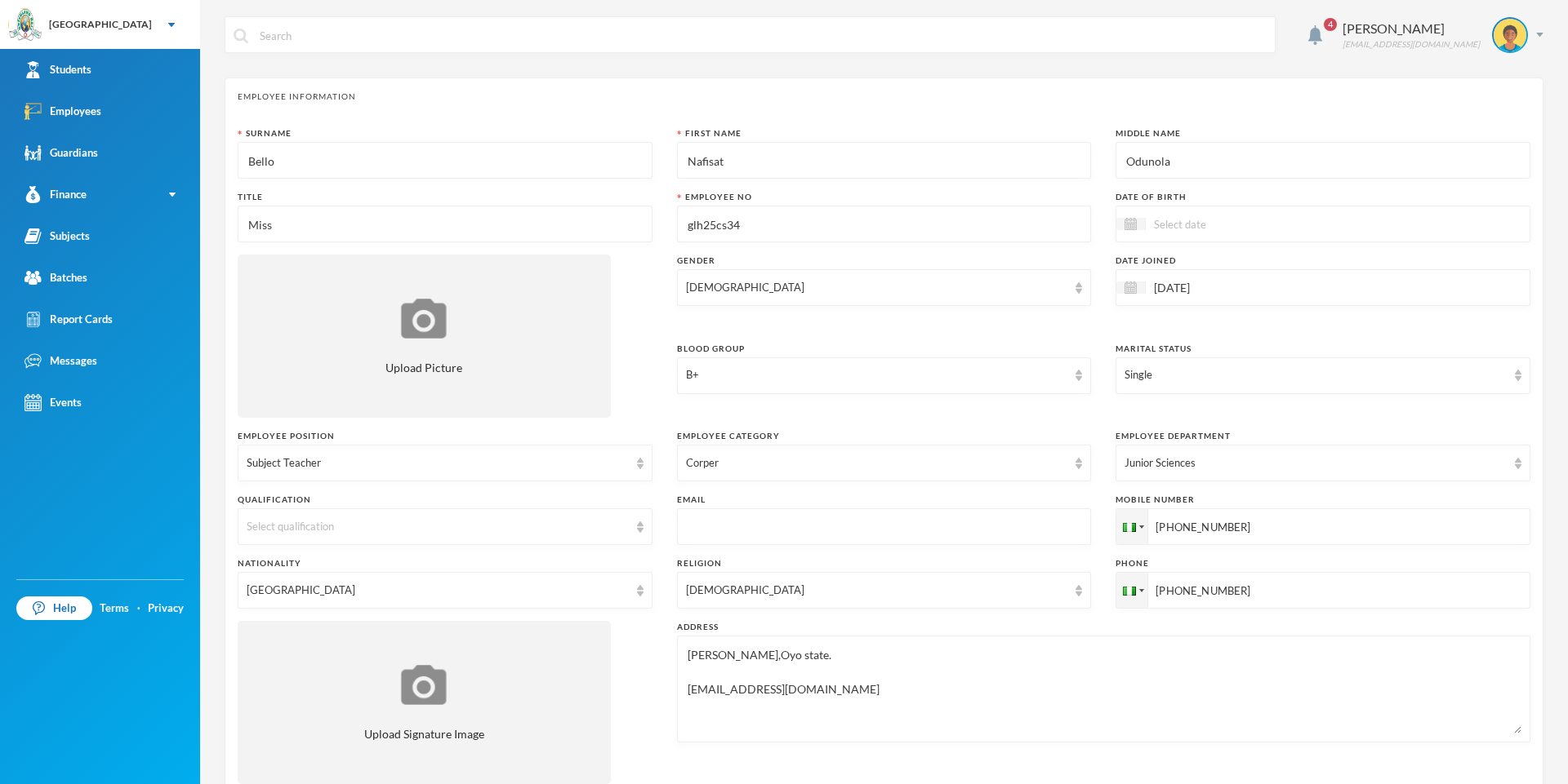
click at [897, 167] on input "Odunola" at bounding box center [1323, 161] width 397 height 37
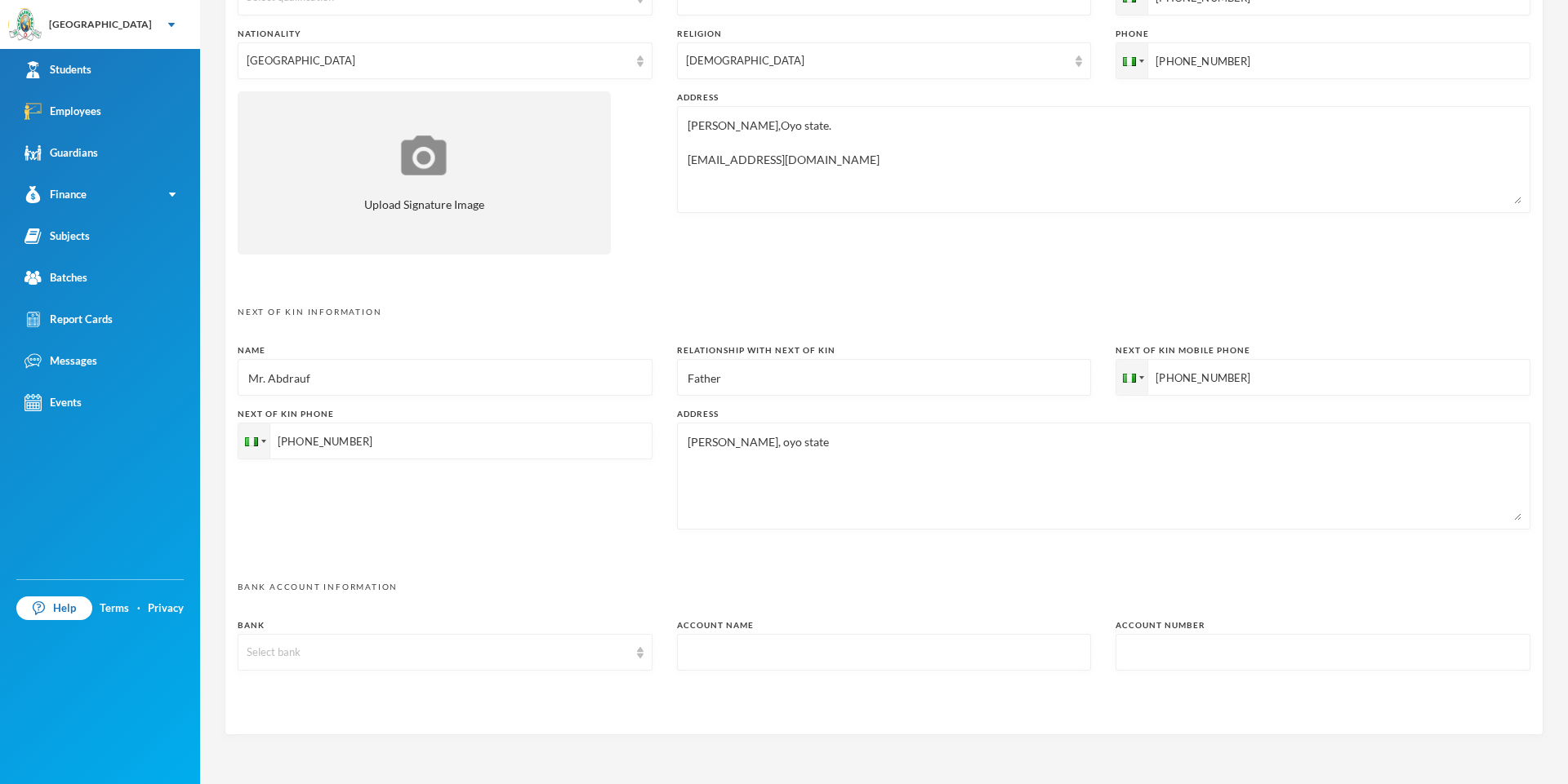
scroll to position [583, 0]
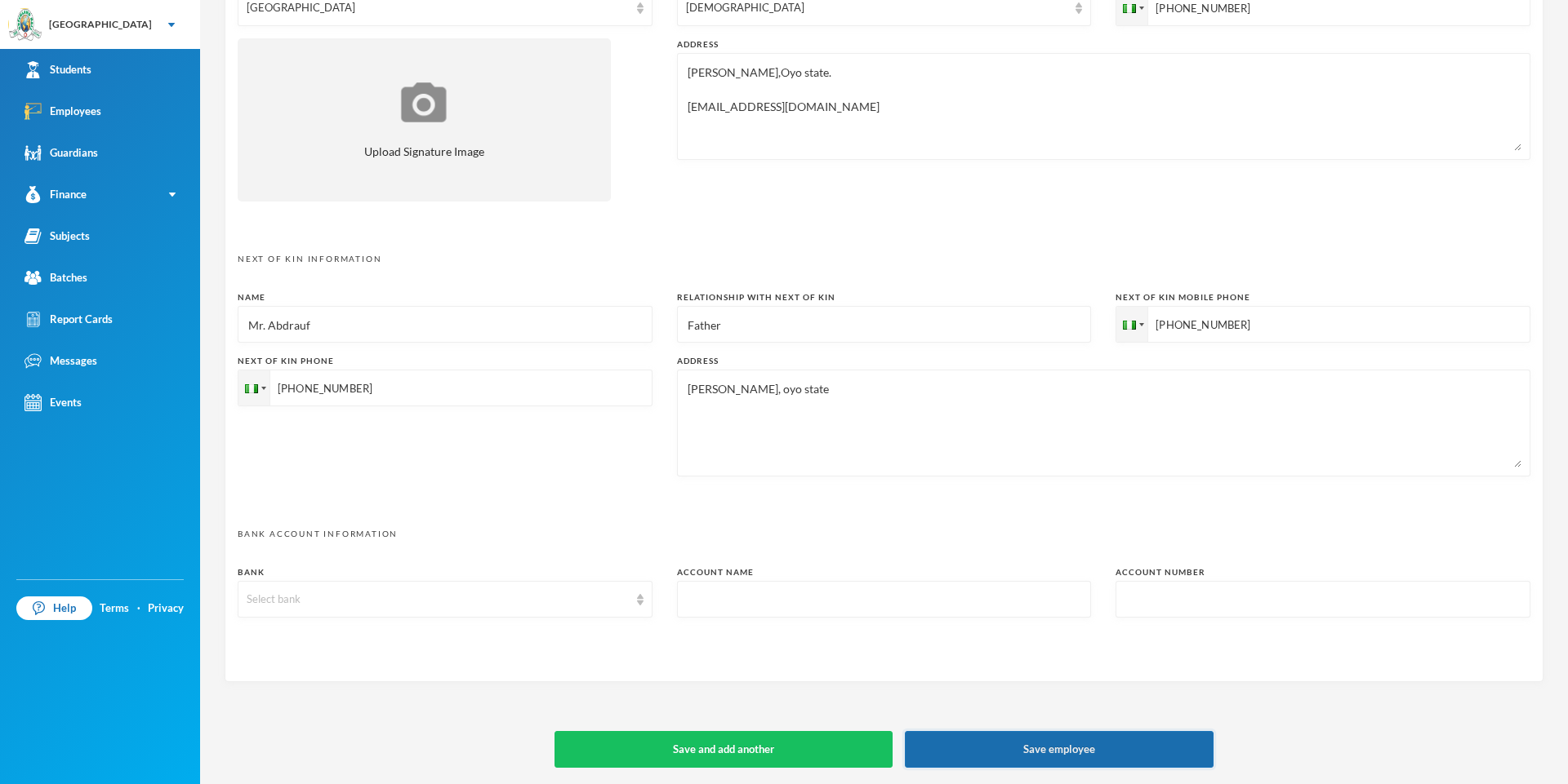
type input "O."
click at [897, 744] on button "Save employee" at bounding box center [1059, 750] width 309 height 37
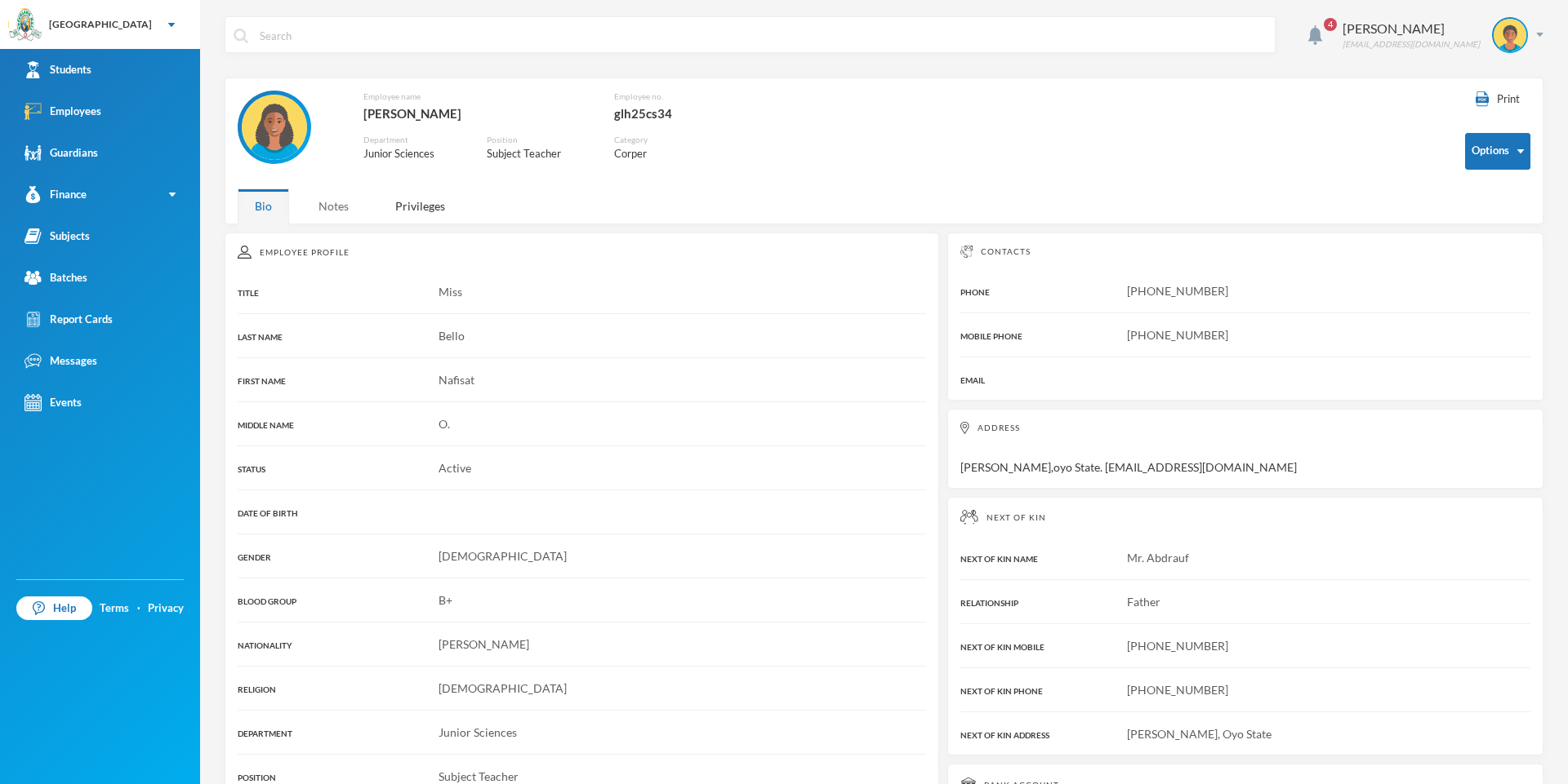
click at [330, 198] on div "Notes" at bounding box center [333, 206] width 64 height 35
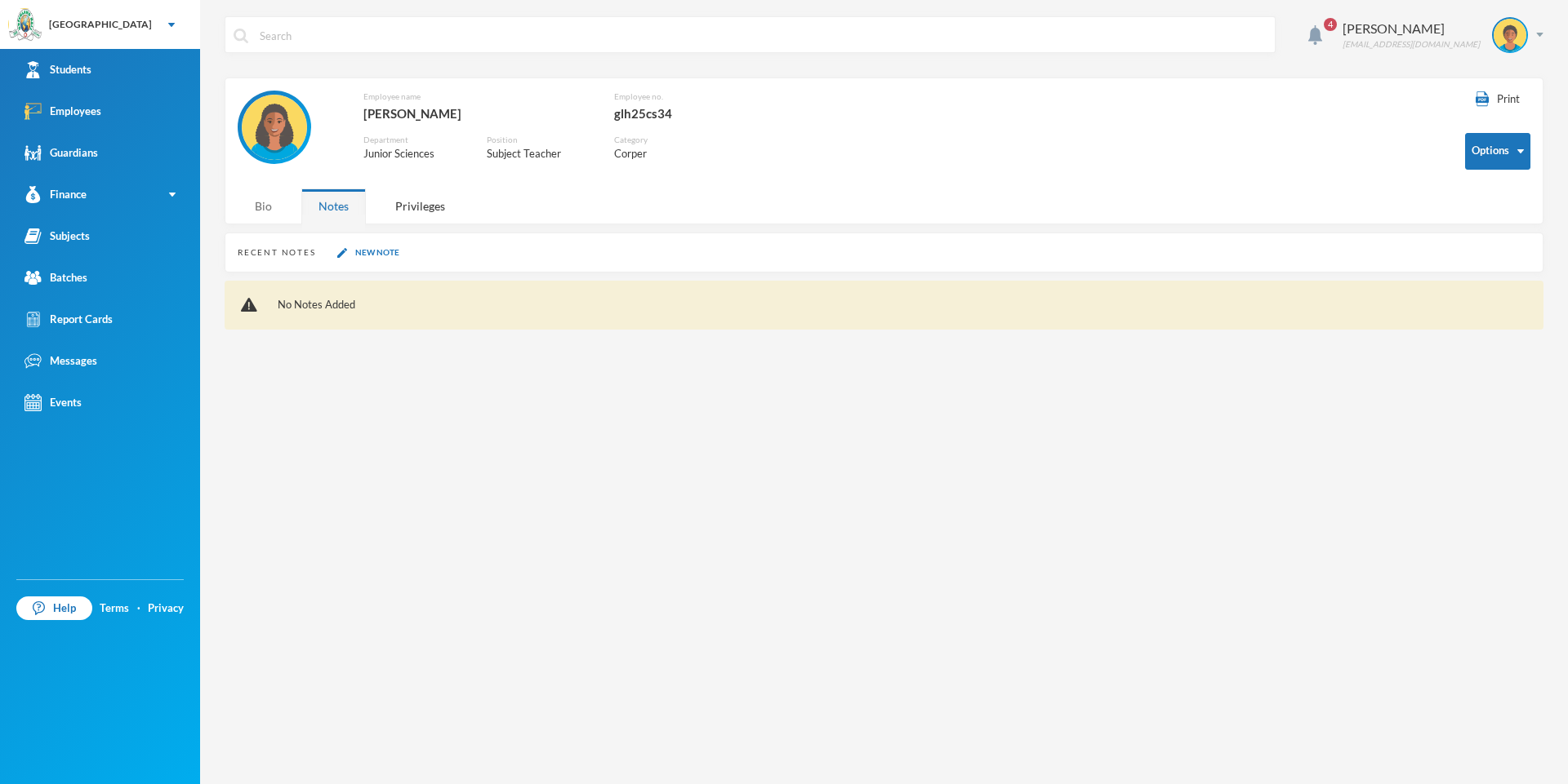
click at [269, 193] on div "Bio" at bounding box center [263, 206] width 52 height 35
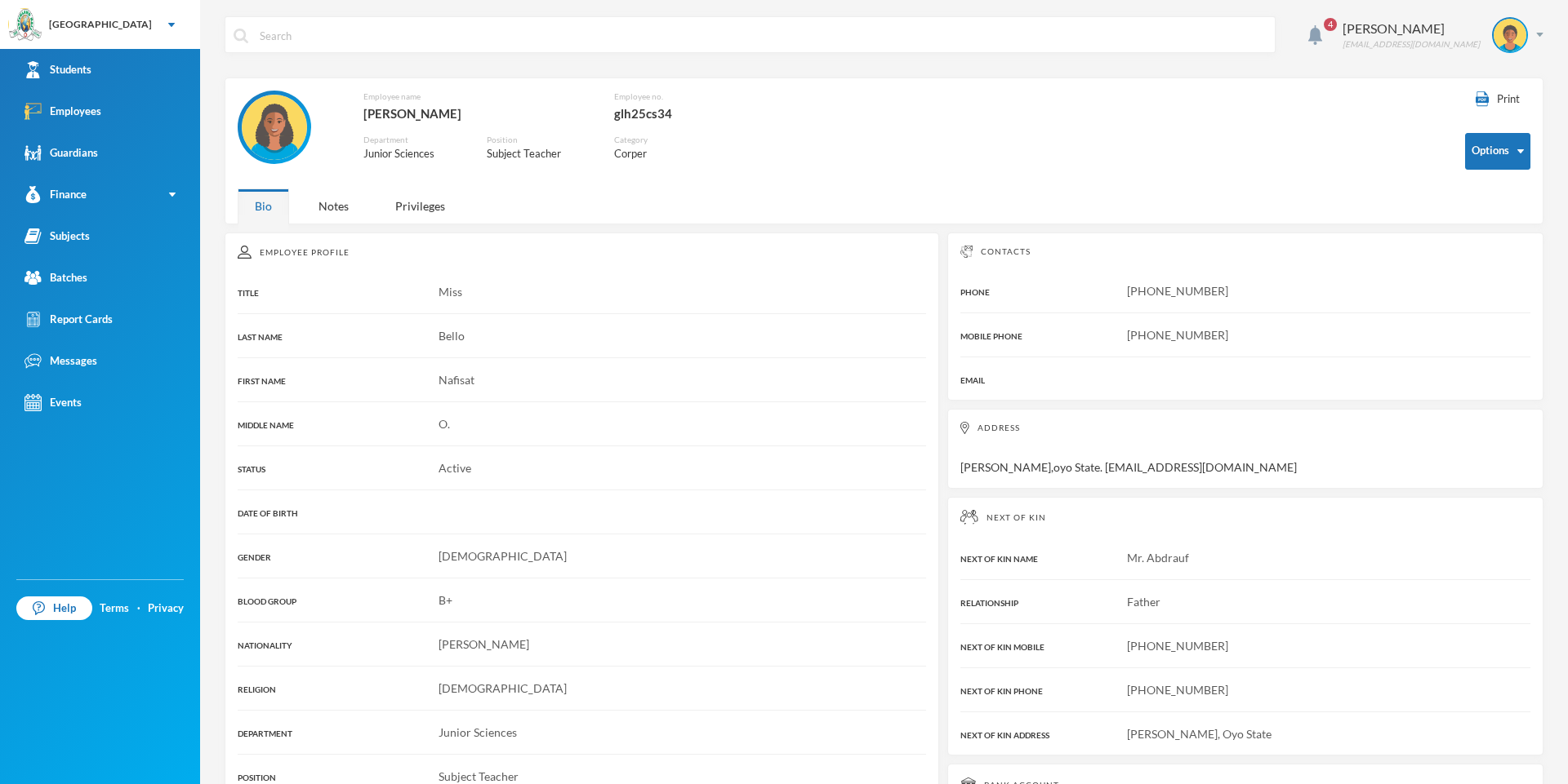
click at [274, 132] on img at bounding box center [274, 127] width 65 height 65
click at [273, 132] on img at bounding box center [274, 127] width 65 height 65
click at [283, 34] on input "text" at bounding box center [763, 36] width 1009 height 37
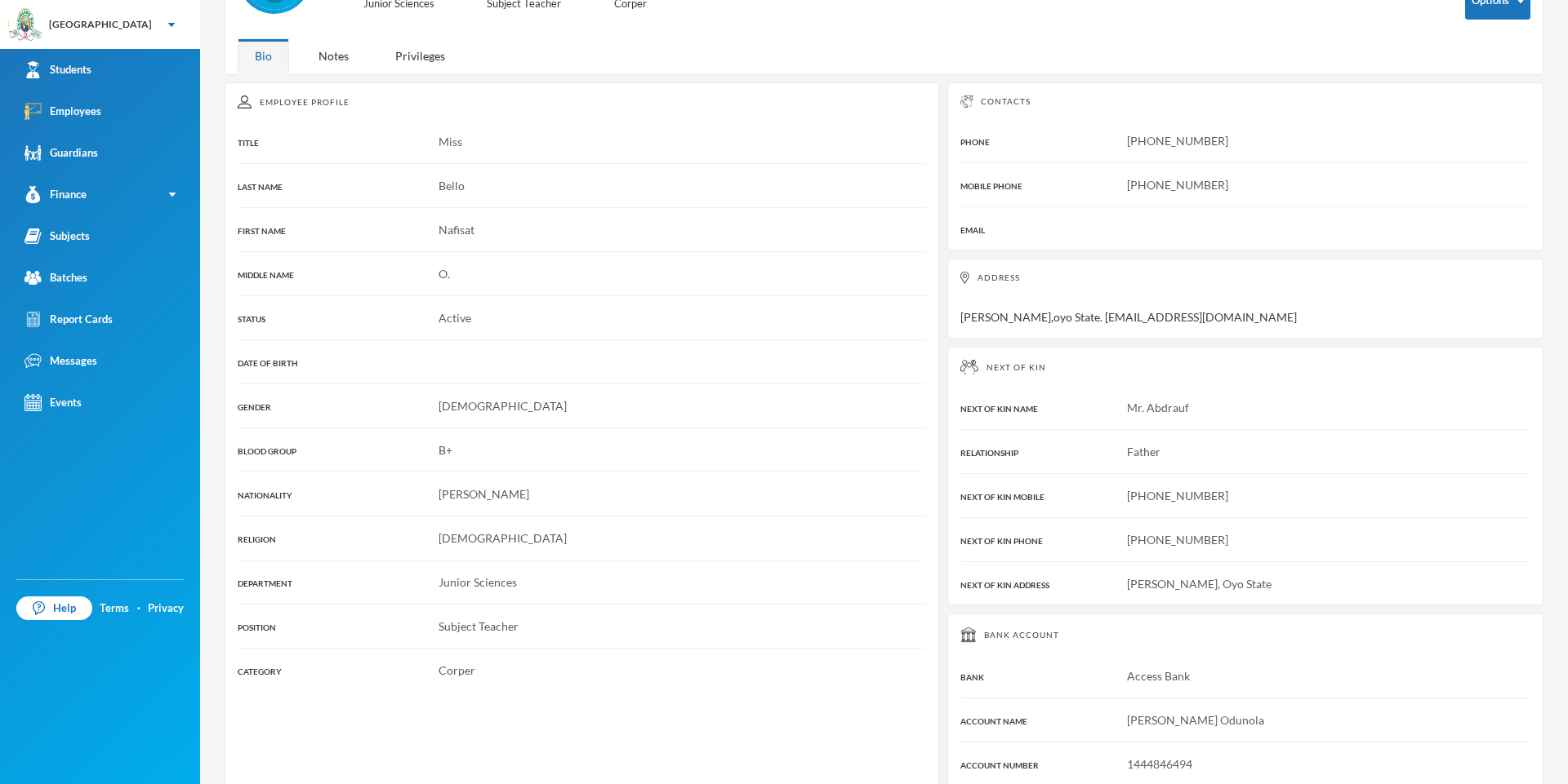
scroll to position [168, 0]
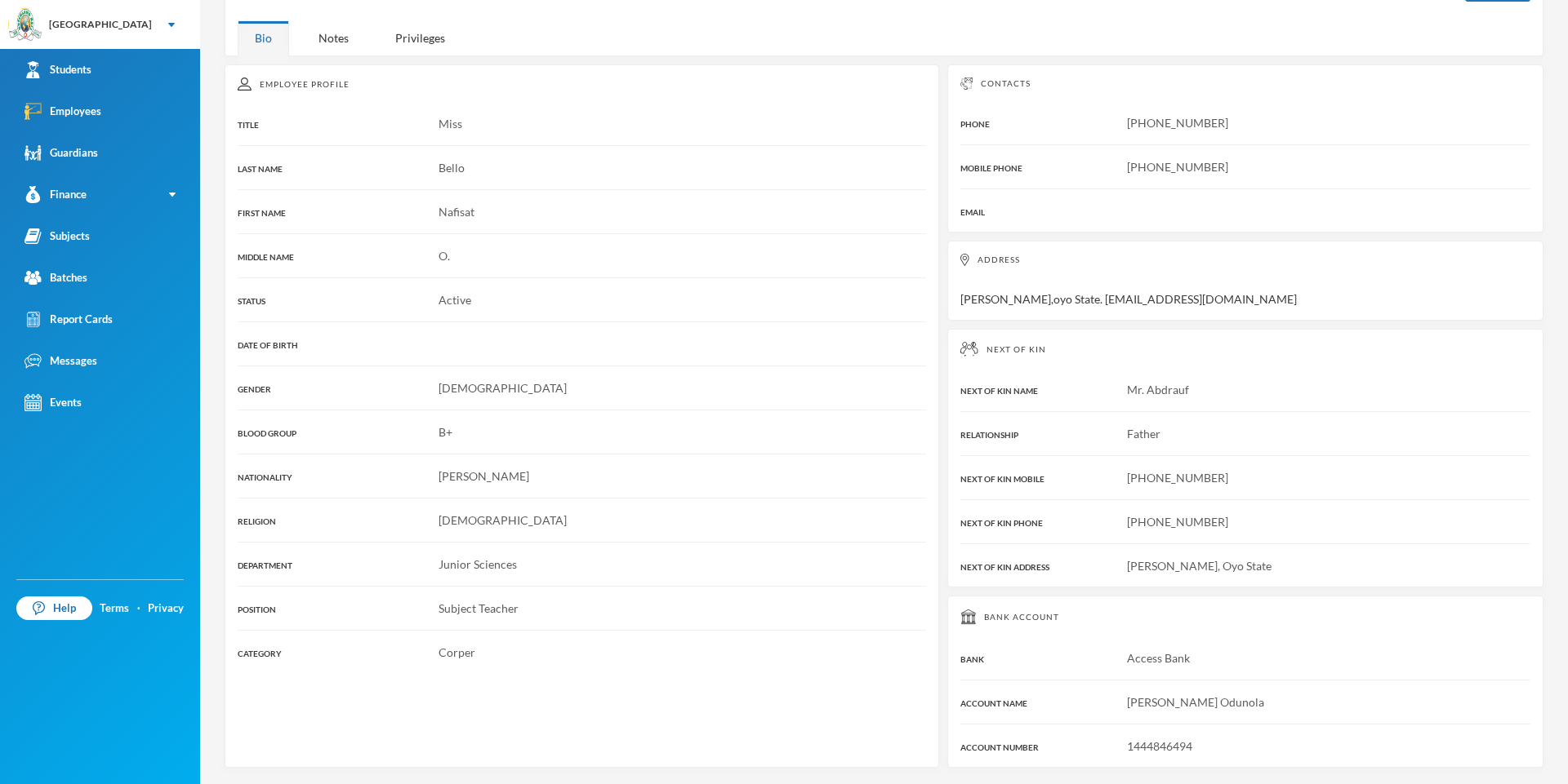
type input "omonike"
click at [897, 231] on div "Contacts PHONE [PHONE_NUMBER] MOBILE PHONE [PHONE_NUMBER] EMAIL" at bounding box center [1245, 148] width 596 height 168
click at [897, 216] on div "EMAIL" at bounding box center [1245, 211] width 570 height 18
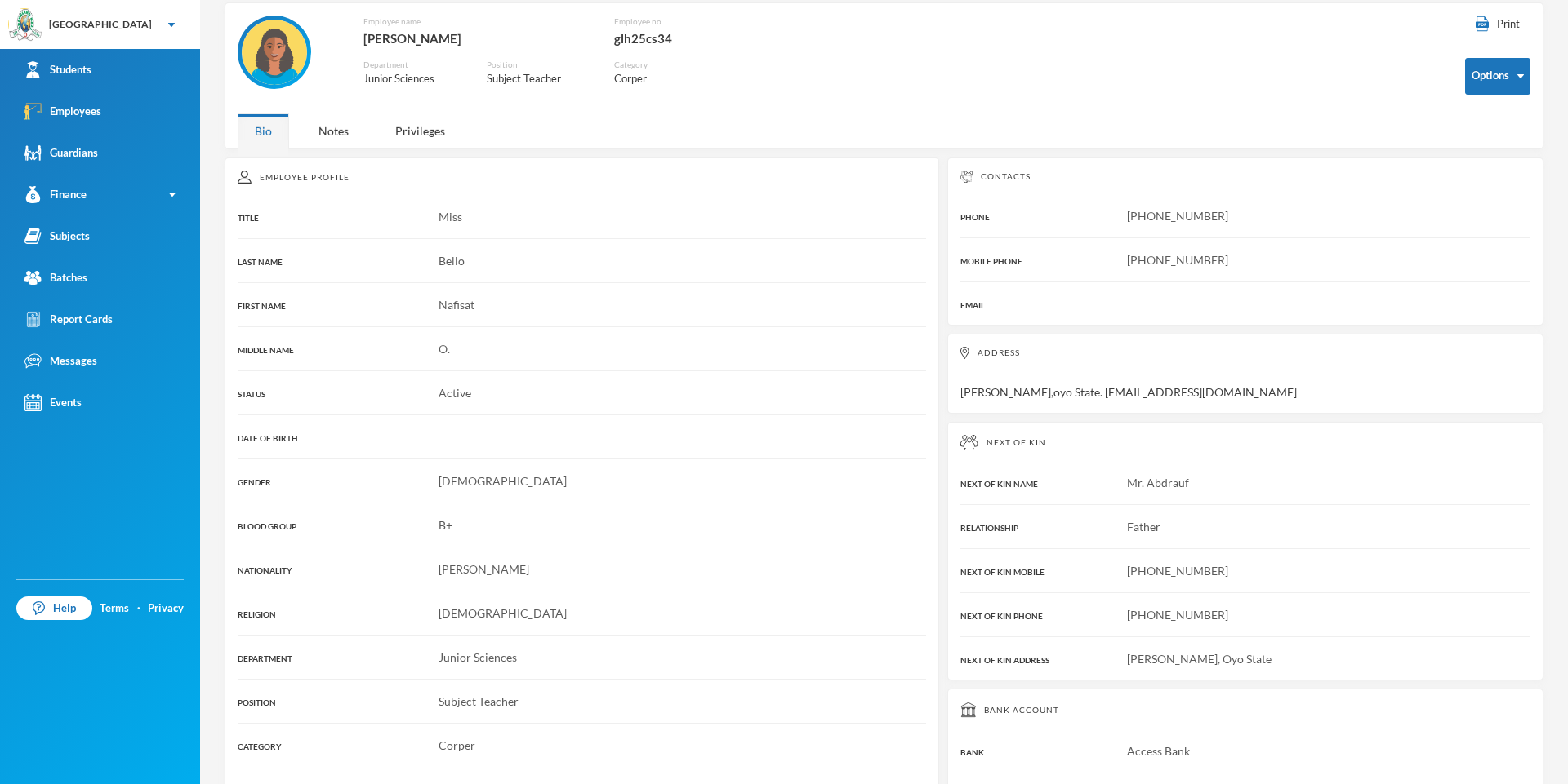
scroll to position [0, 0]
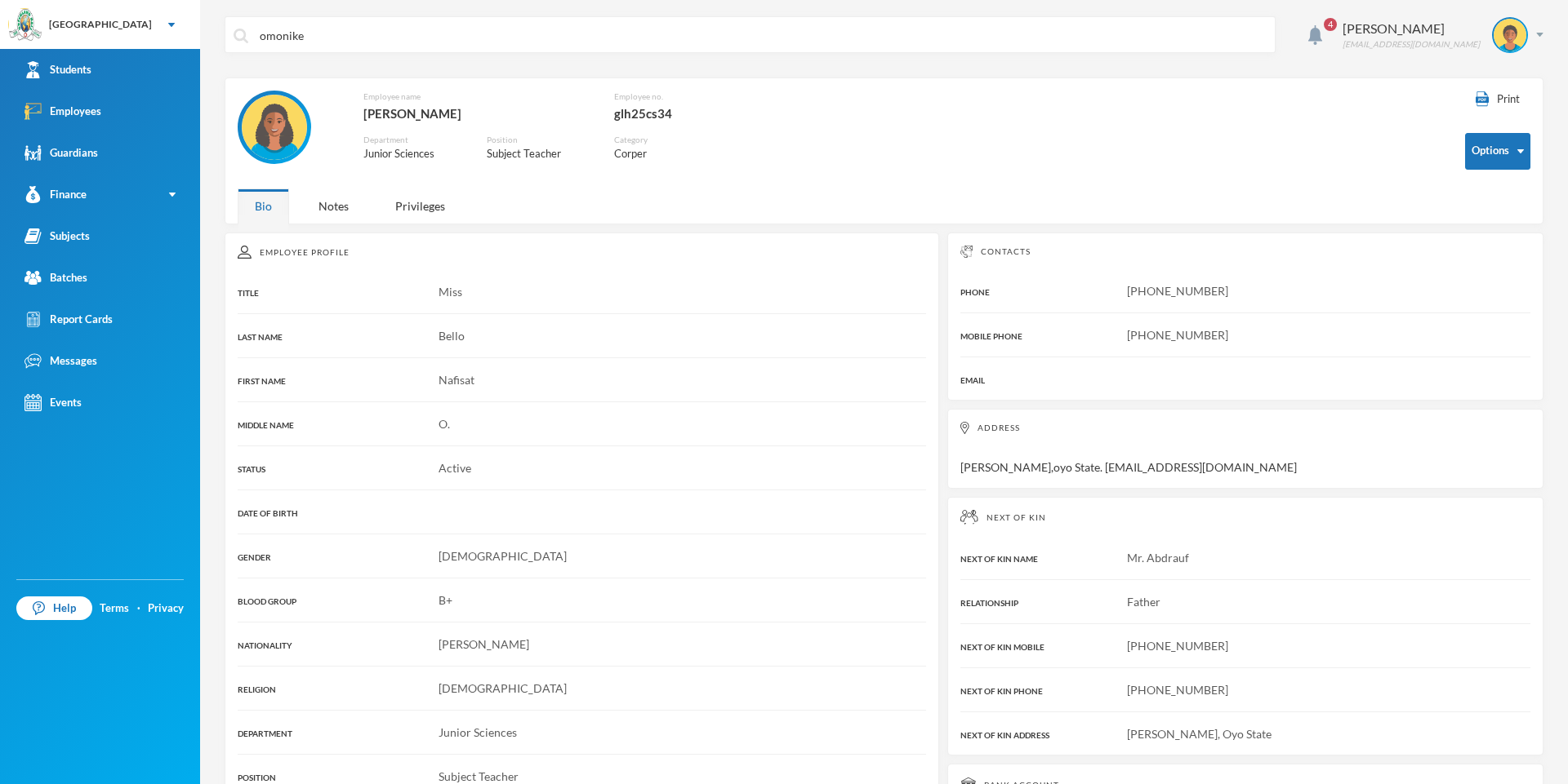
click at [331, 37] on input "omonike" at bounding box center [763, 36] width 1009 height 37
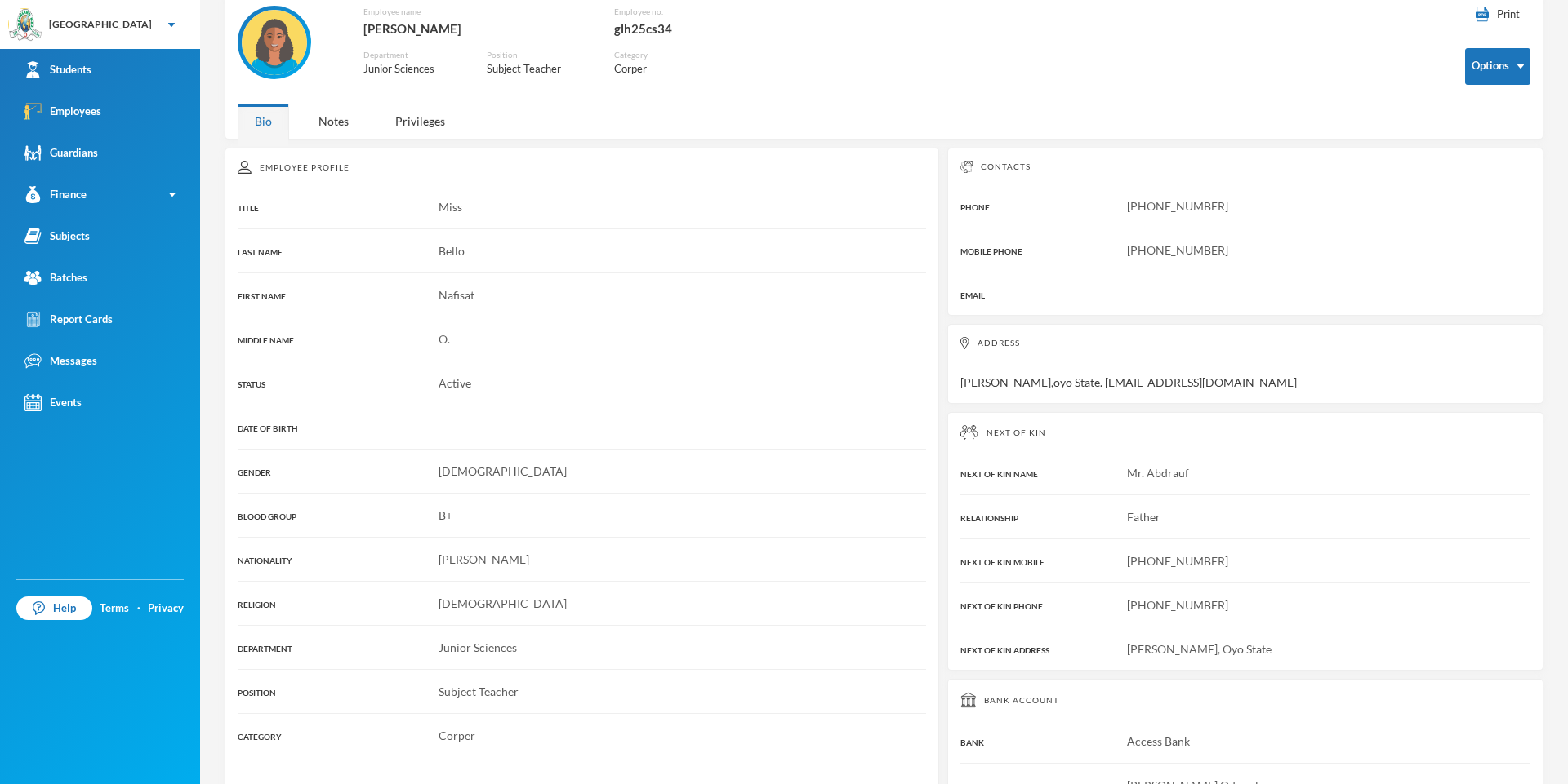
scroll to position [168, 0]
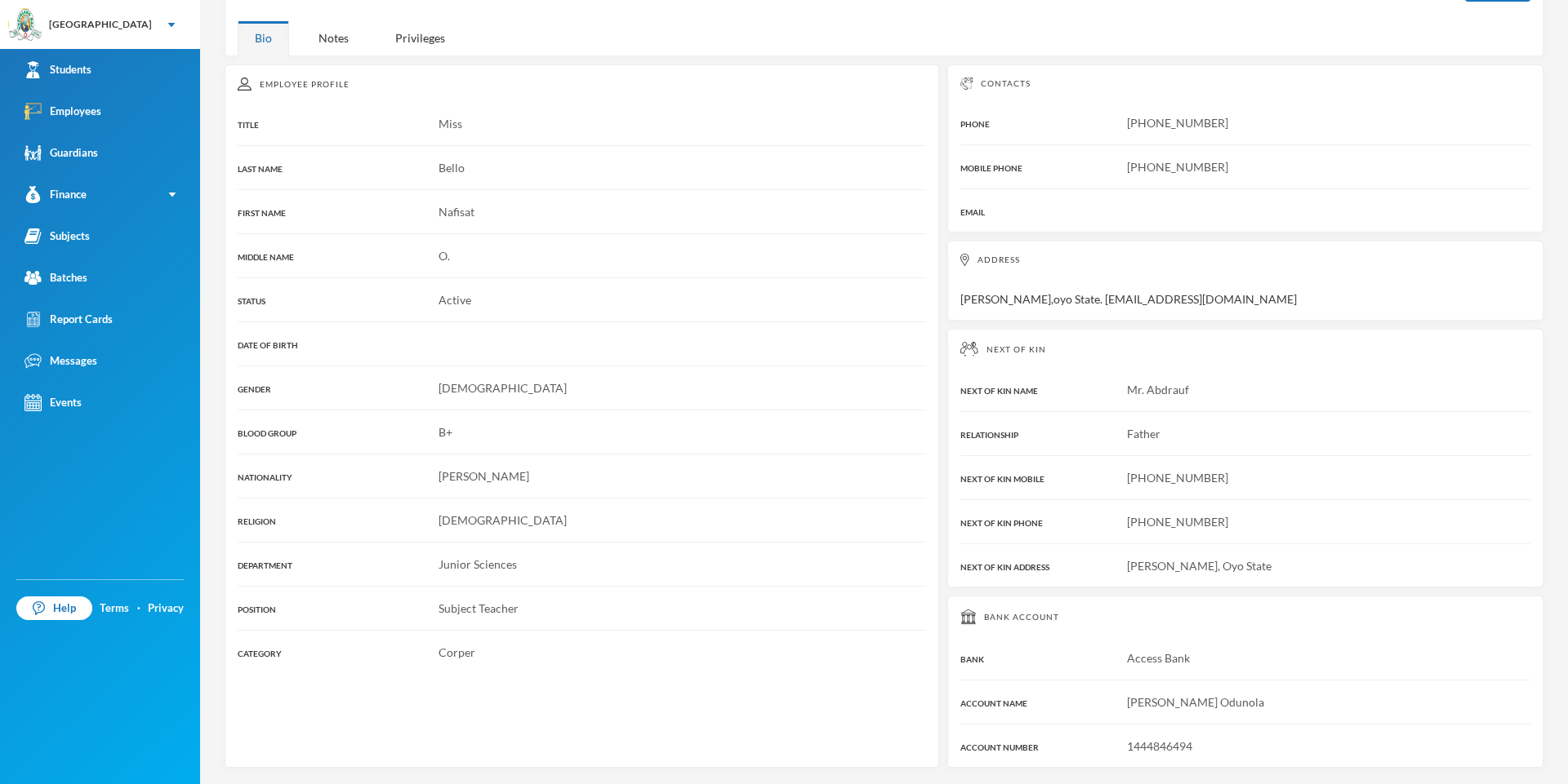
click at [897, 533] on div "Next of Kin NEXT OF KIN NAME Mr. [PERSON_NAME] RELATIONSHIP Father NEXT OF KIN …" at bounding box center [1245, 459] width 596 height 259
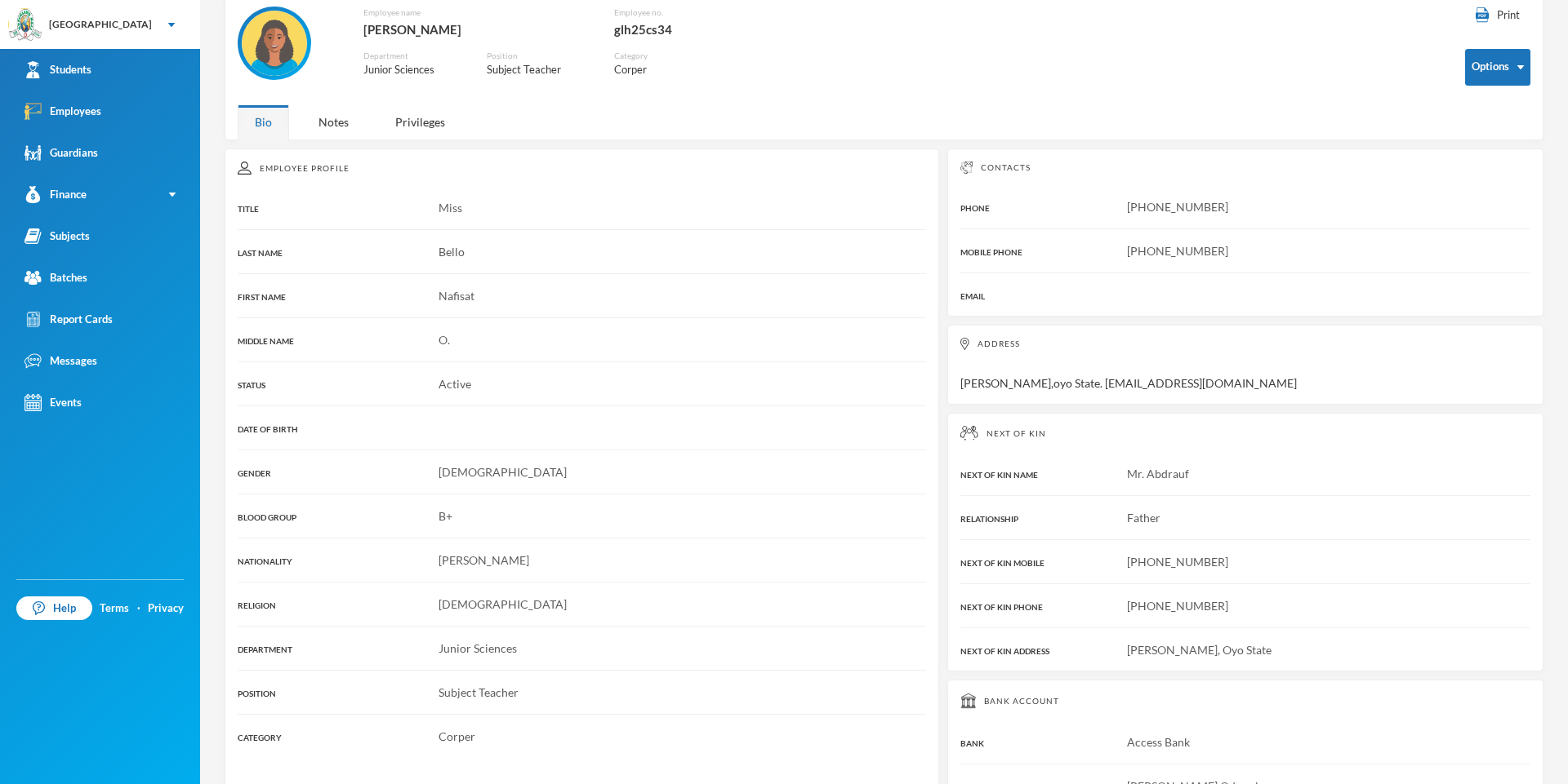
scroll to position [0, 0]
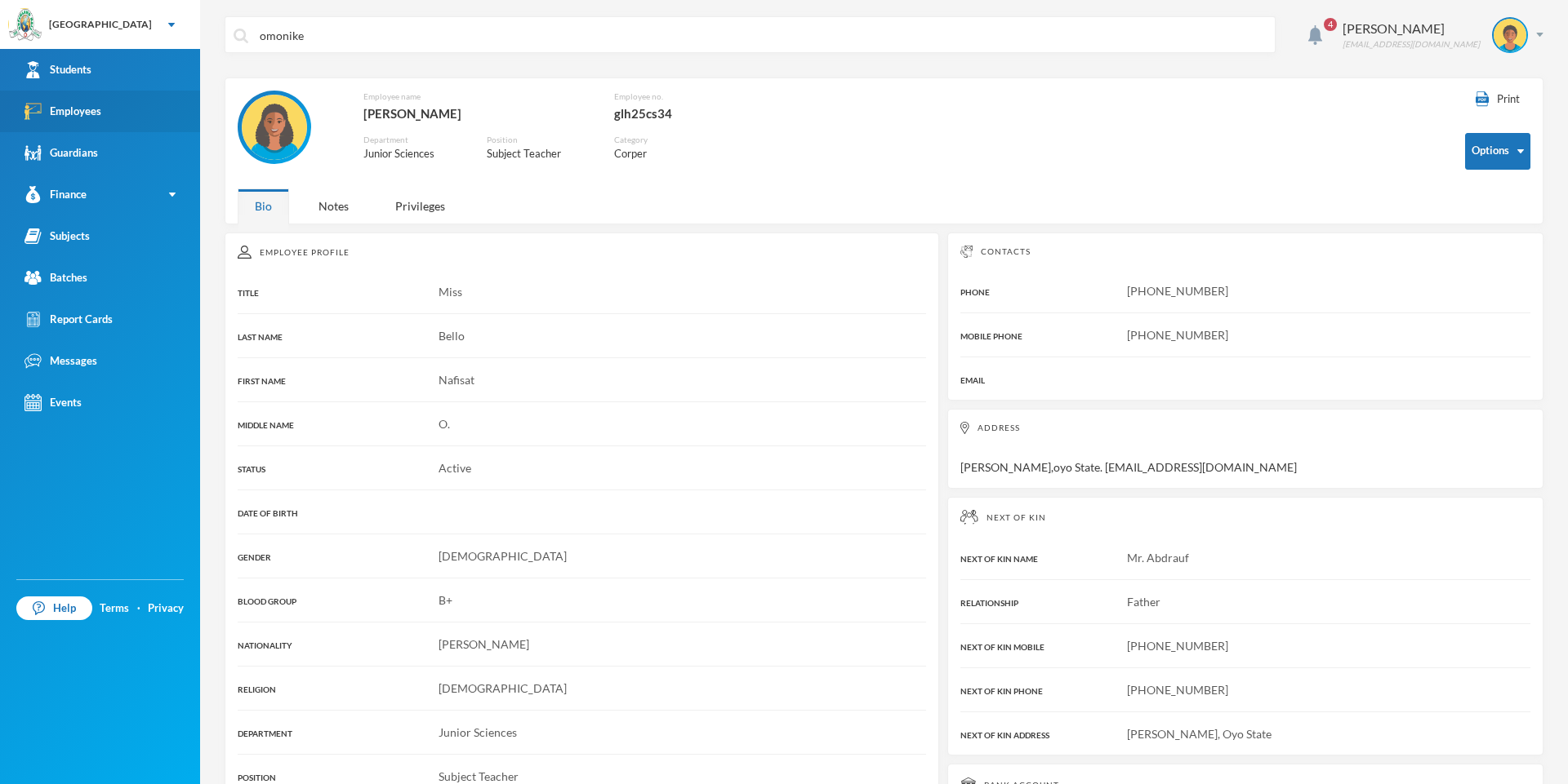
click at [40, 110] on img at bounding box center [33, 111] width 18 height 18
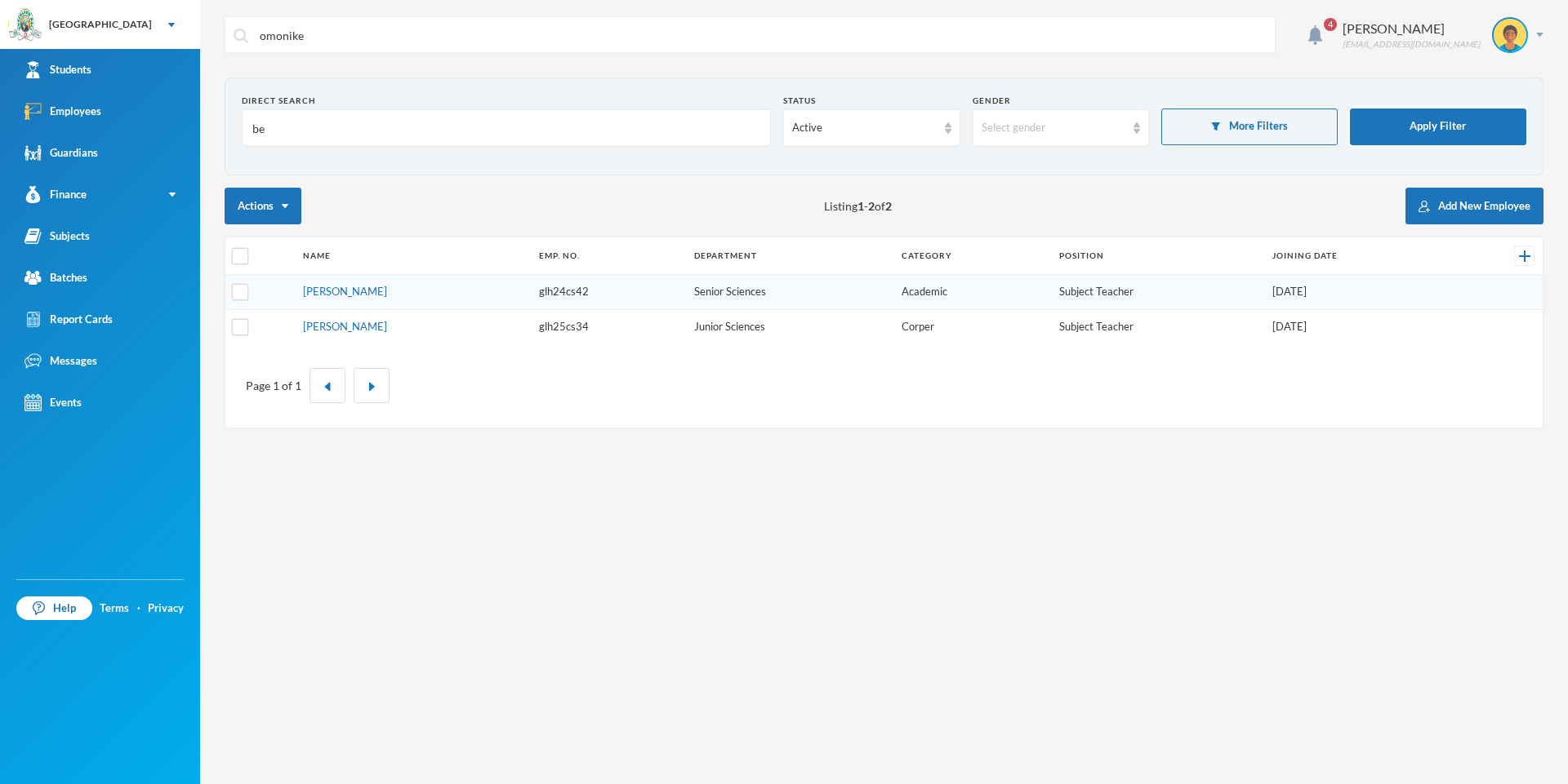
click at [273, 130] on input "be" at bounding box center [506, 129] width 511 height 37
type input "b"
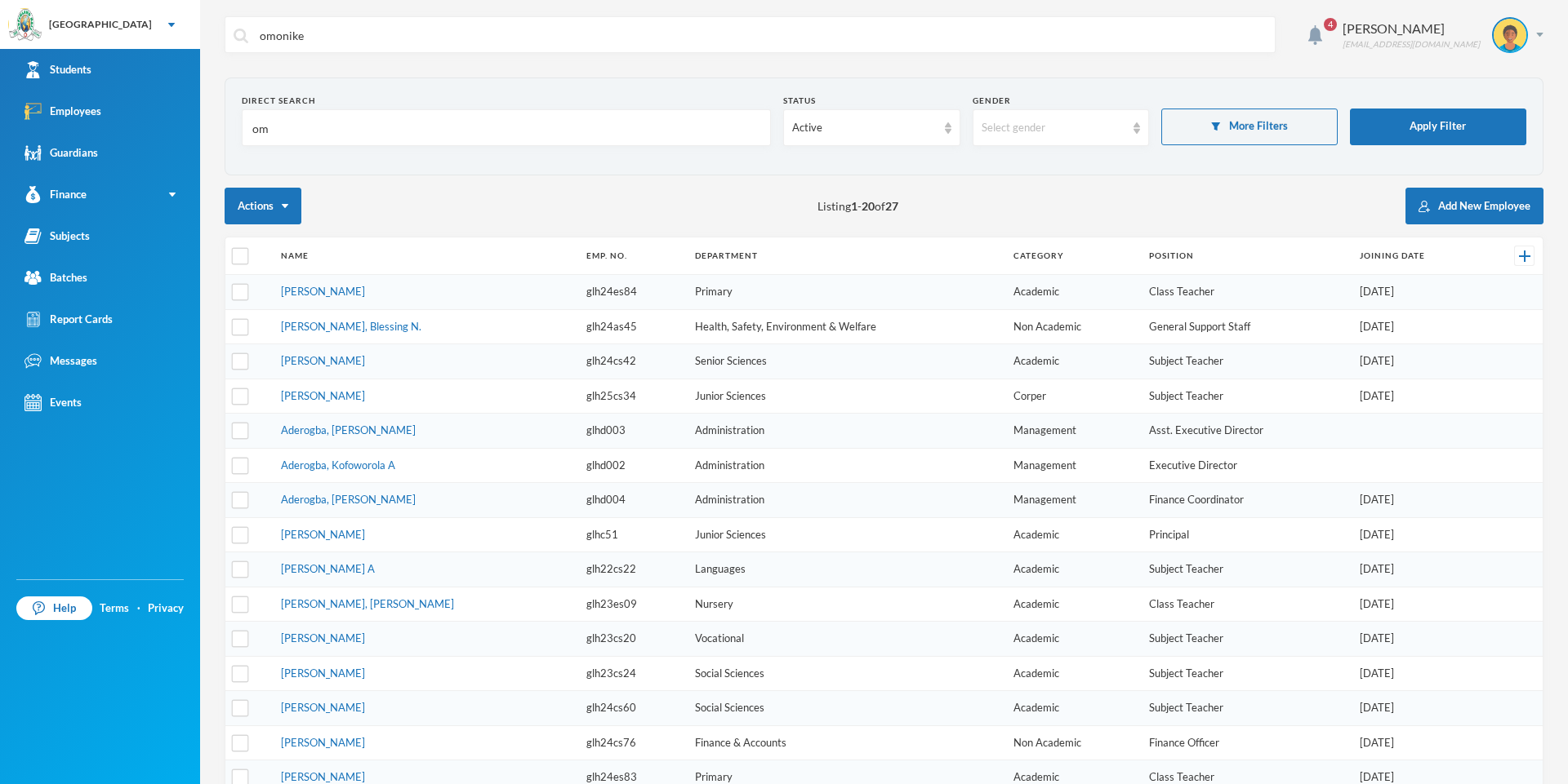
type input "omo"
